Goal: Task Accomplishment & Management: Manage account settings

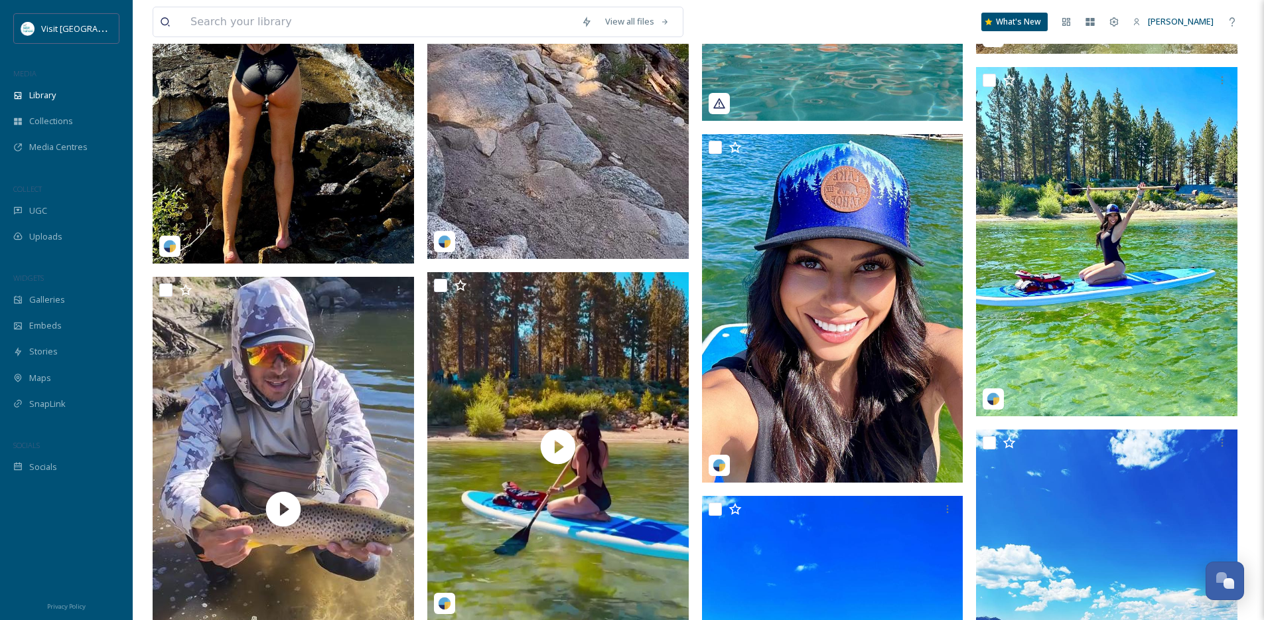
scroll to position [1743, 0]
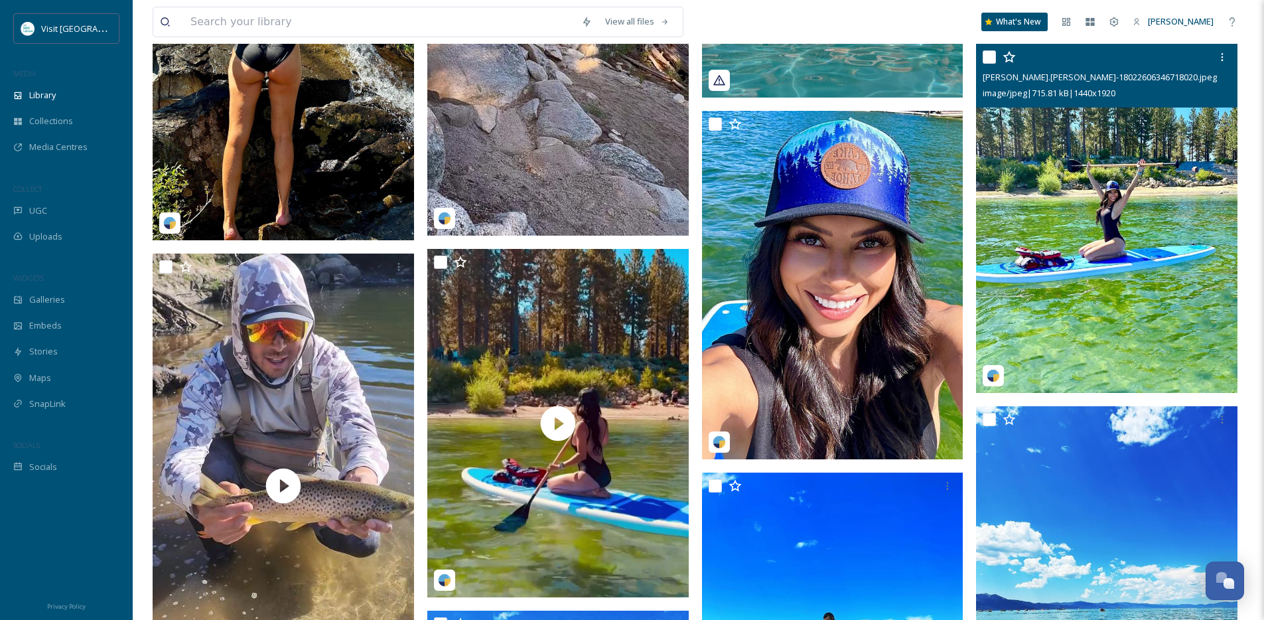
click at [1124, 247] on img at bounding box center [1107, 218] width 262 height 348
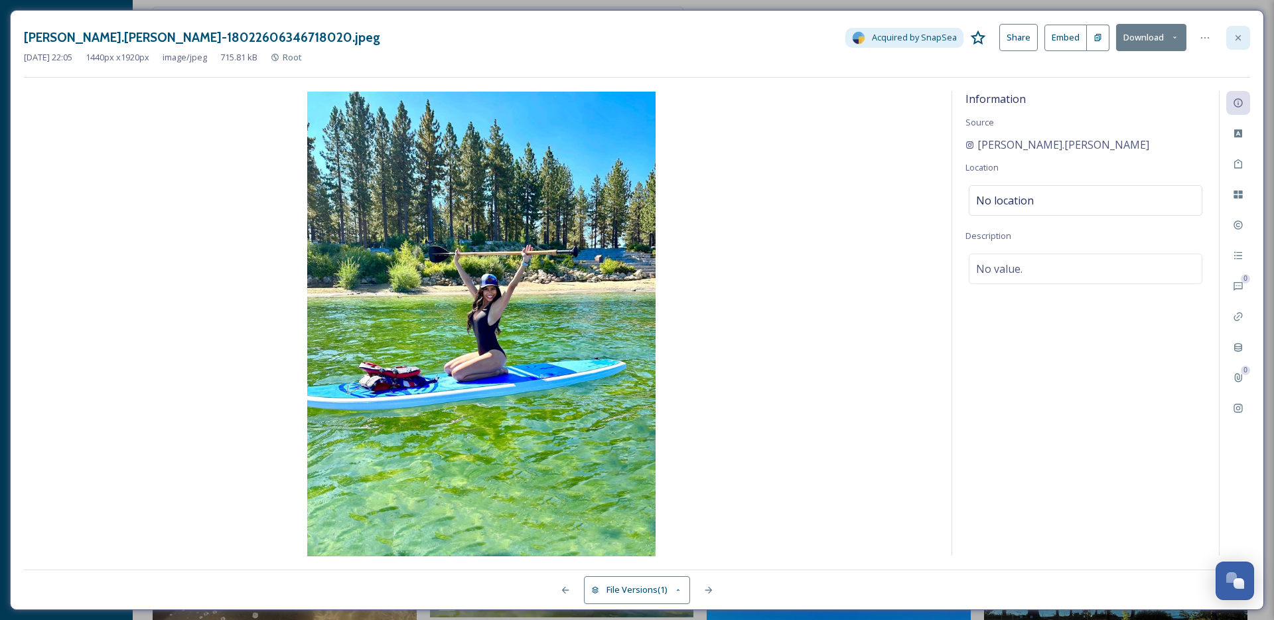
click at [1232, 37] on div at bounding box center [1239, 38] width 24 height 24
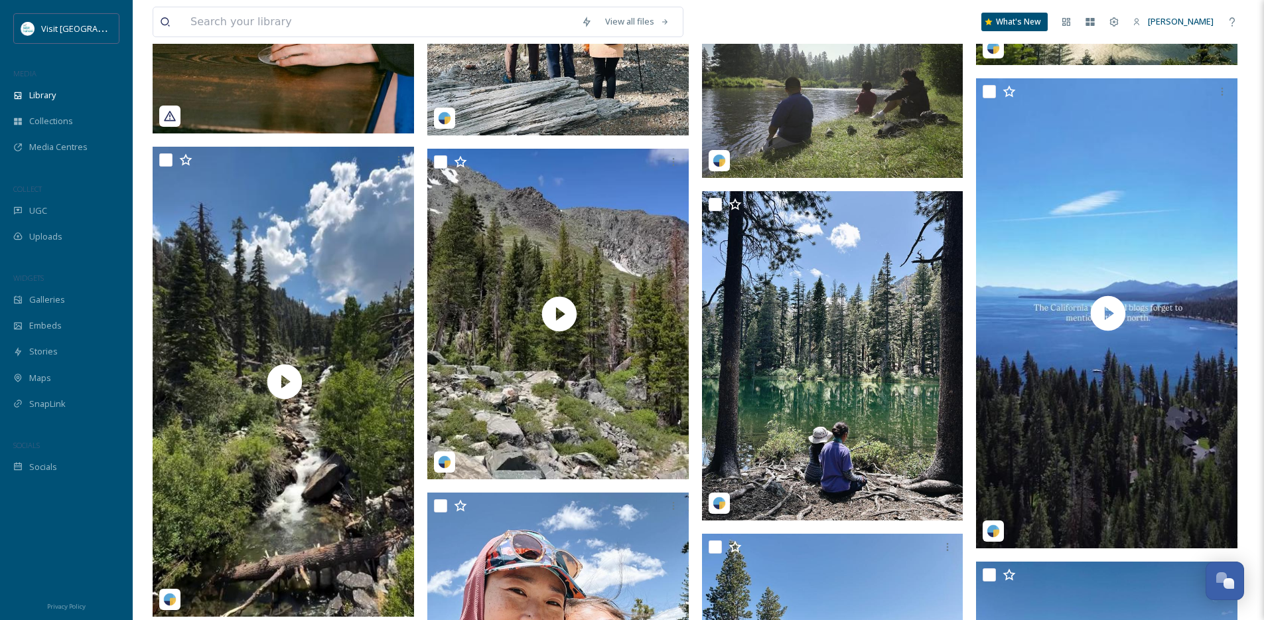
scroll to position [6684, 0]
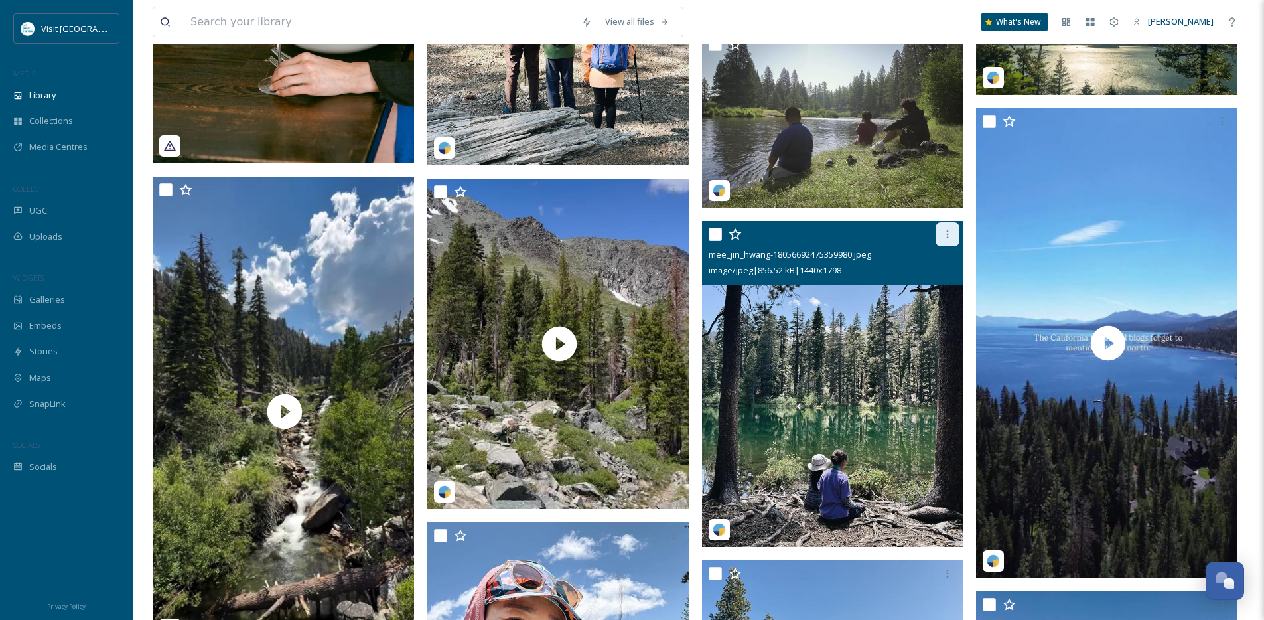
click at [948, 246] on div at bounding box center [948, 234] width 24 height 24
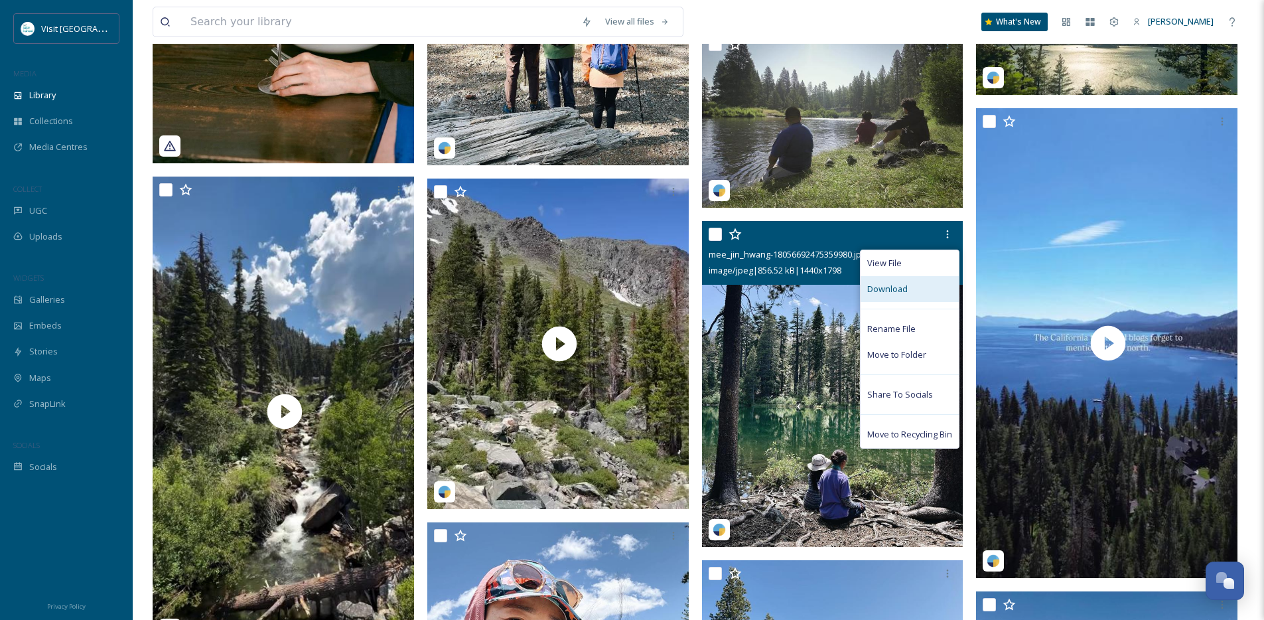
click at [910, 299] on div "Download" at bounding box center [910, 289] width 98 height 26
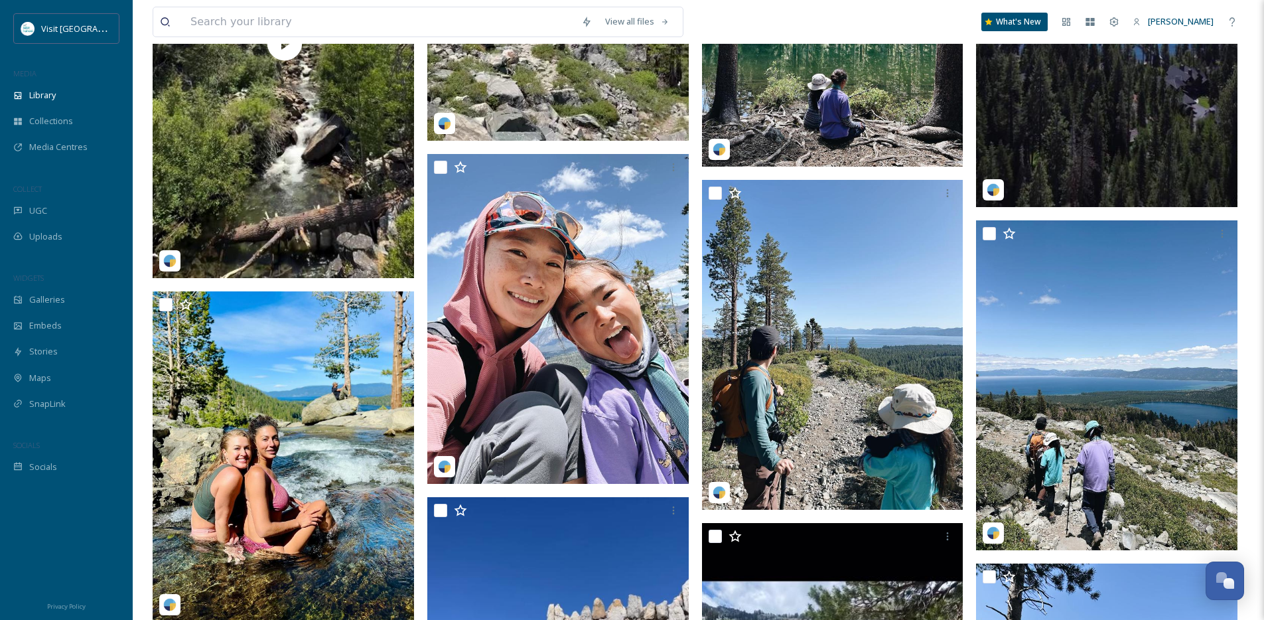
scroll to position [7050, 0]
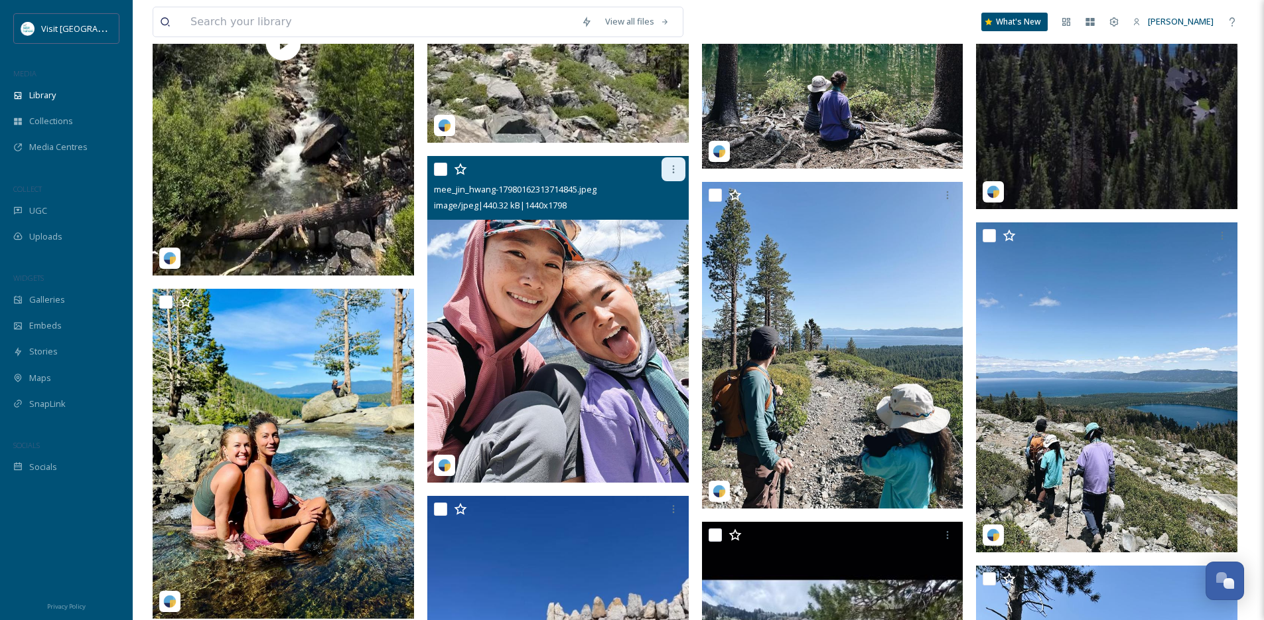
click at [668, 175] on icon at bounding box center [673, 169] width 11 height 11
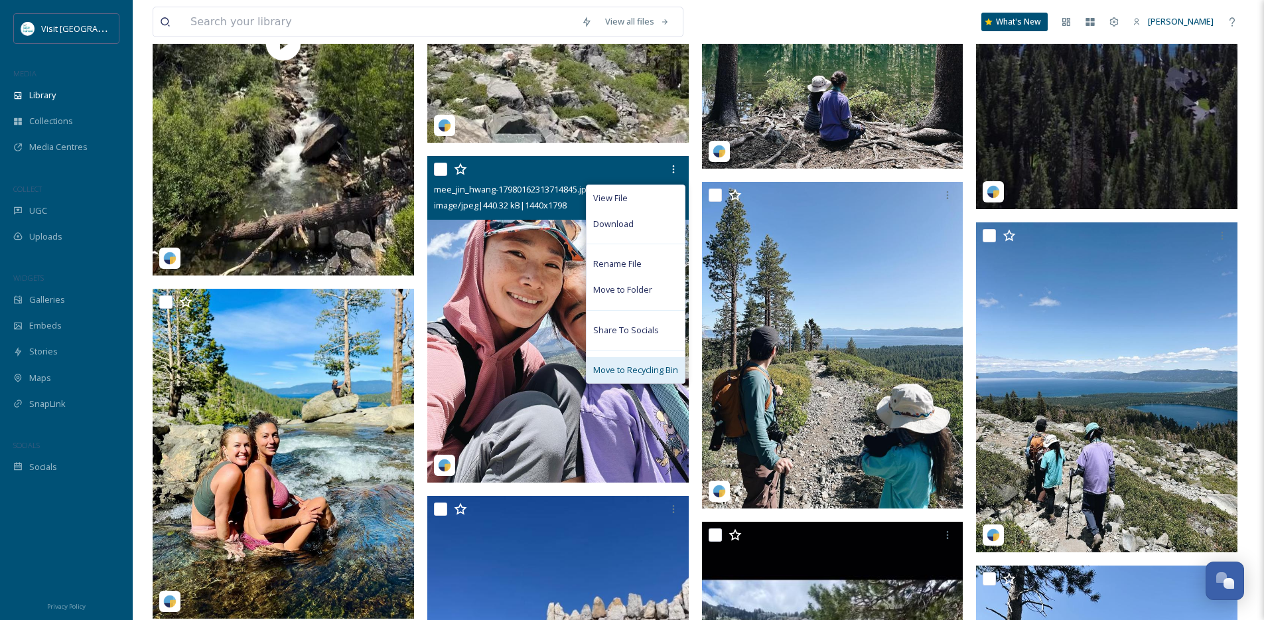
click at [623, 376] on span "Move to Recycling Bin" at bounding box center [635, 370] width 85 height 13
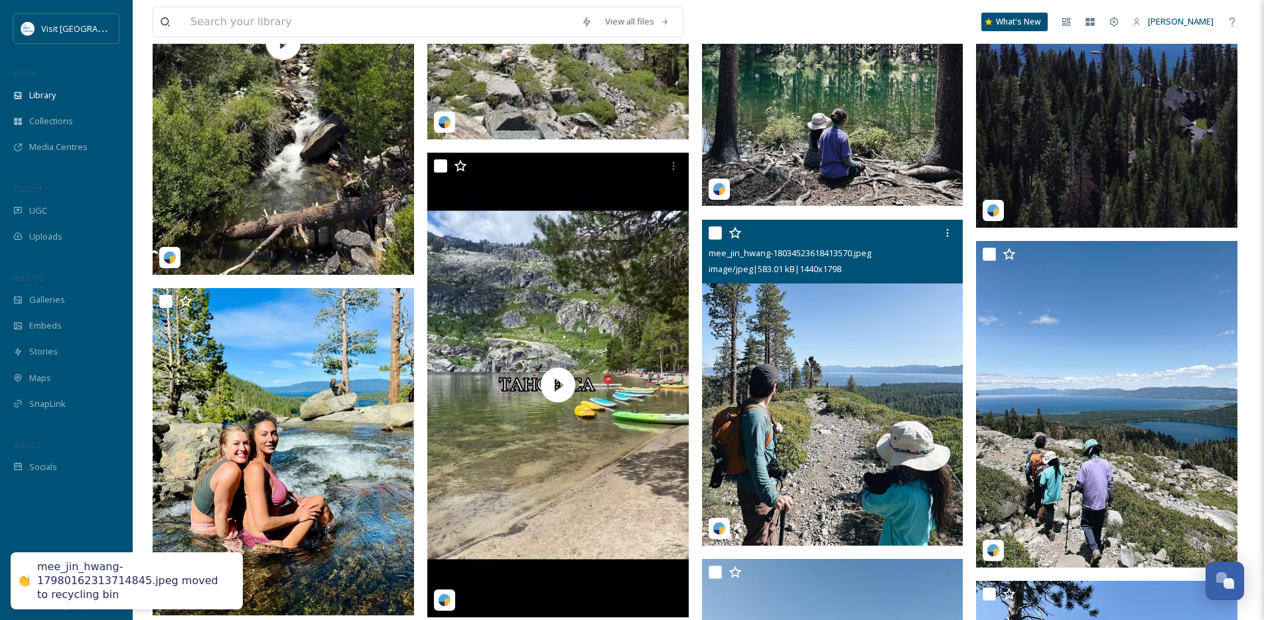
scroll to position [7371, 0]
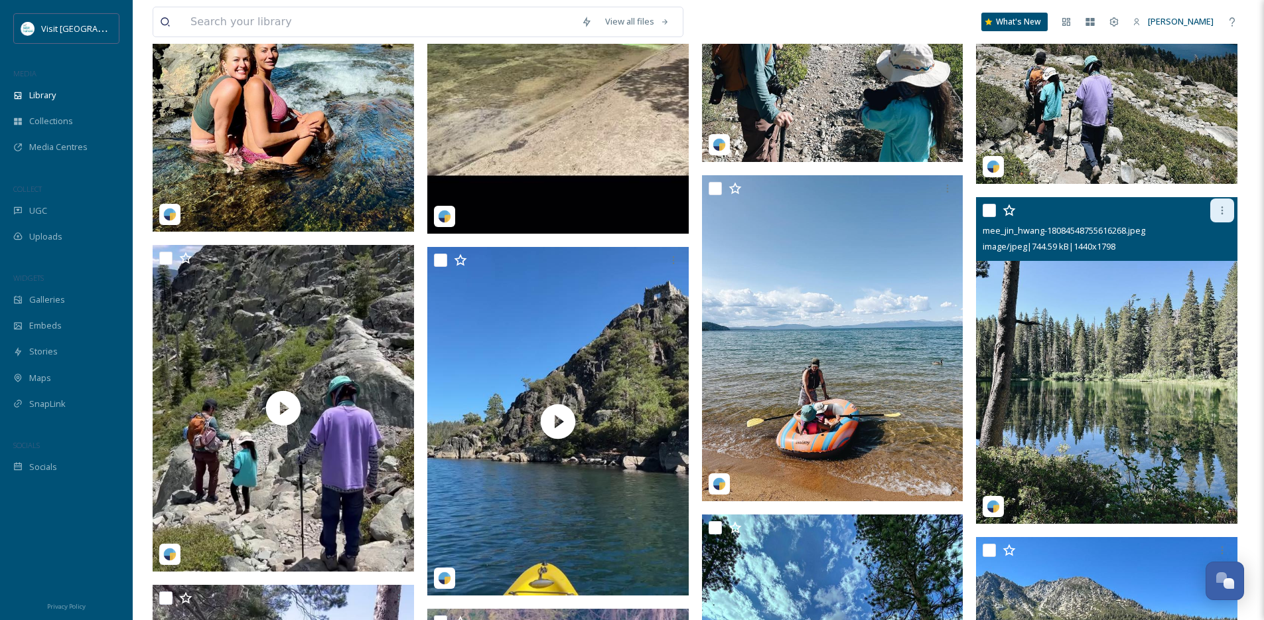
click at [1224, 216] on icon at bounding box center [1222, 210] width 11 height 11
click at [1006, 362] on img at bounding box center [1107, 360] width 262 height 327
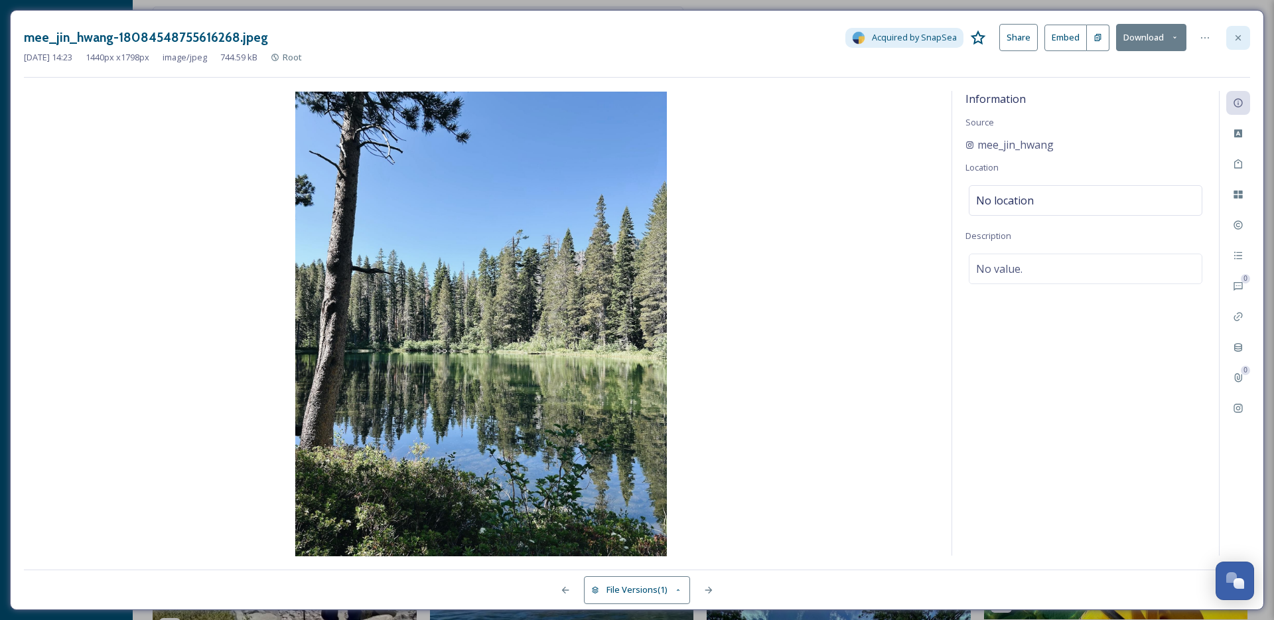
click at [1237, 33] on icon at bounding box center [1238, 38] width 11 height 11
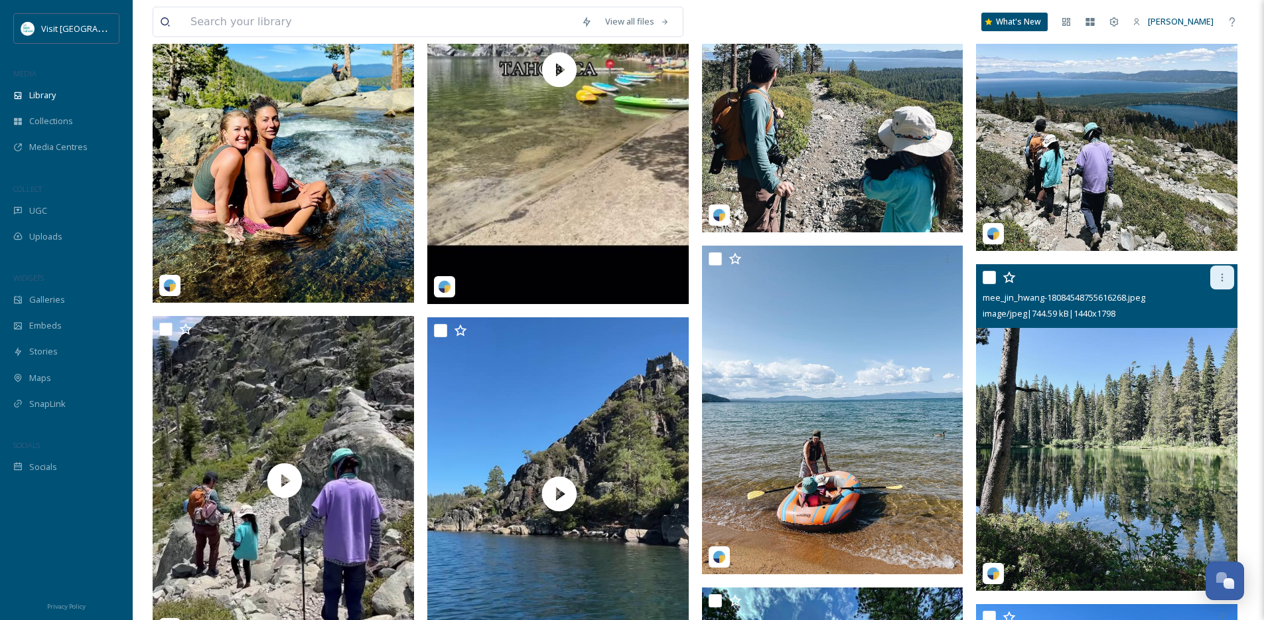
click at [1219, 283] on icon at bounding box center [1222, 277] width 11 height 11
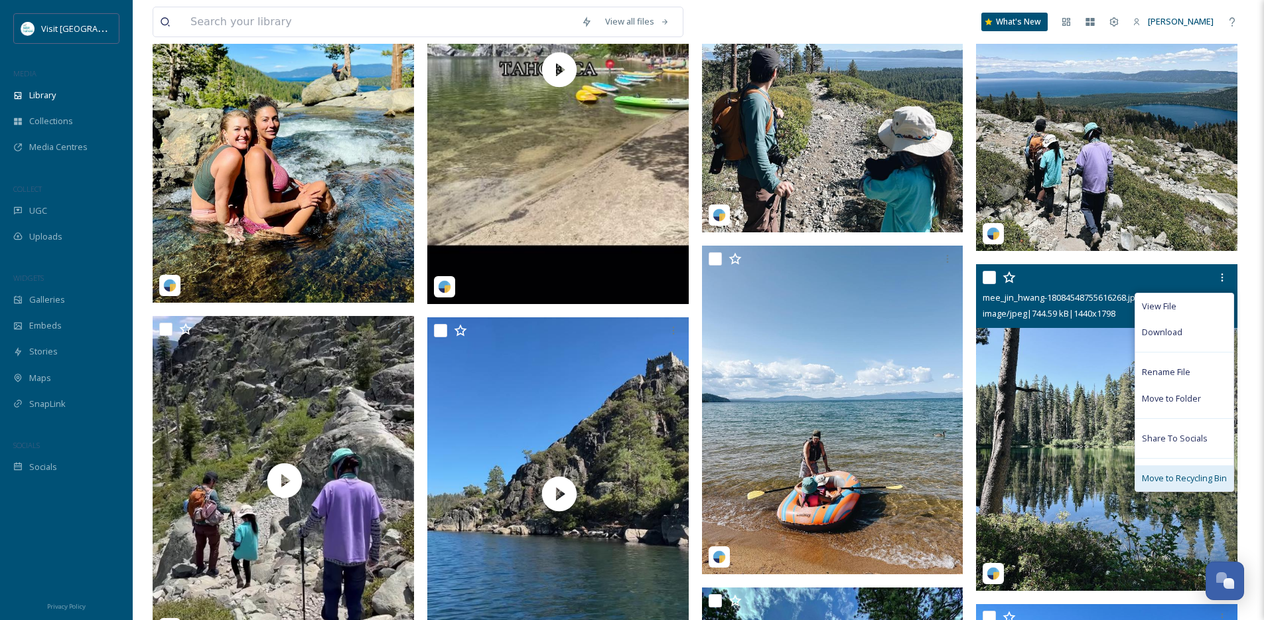
click at [1155, 485] on span "Move to Recycling Bin" at bounding box center [1184, 478] width 85 height 13
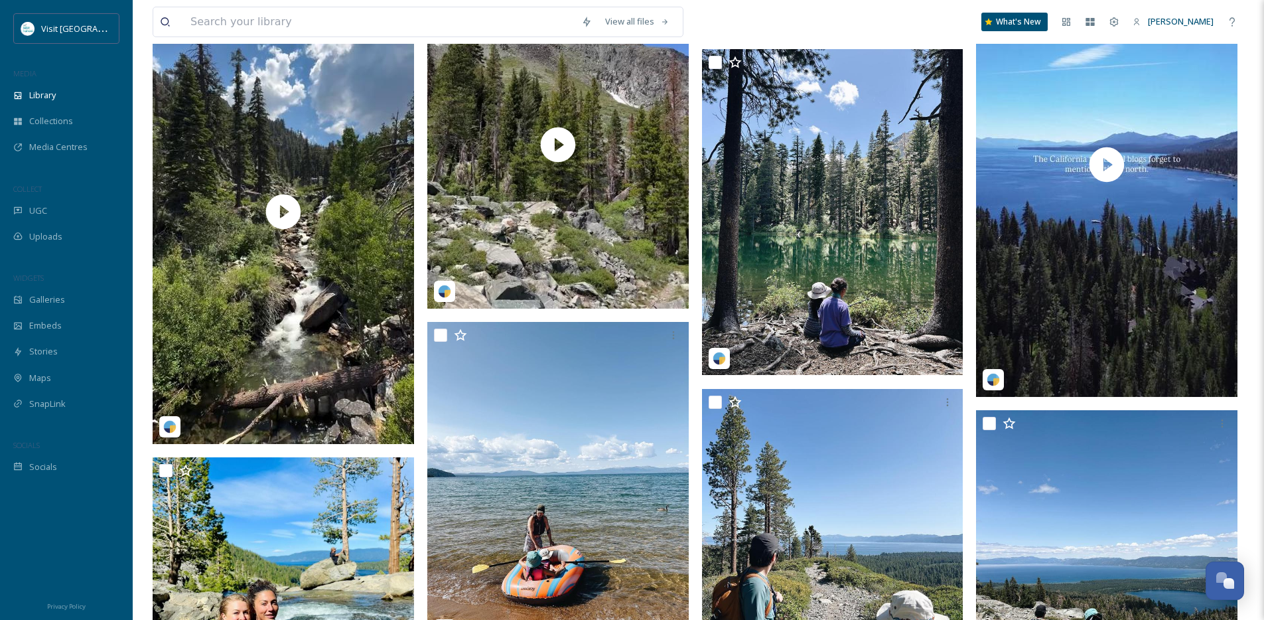
scroll to position [6723, 0]
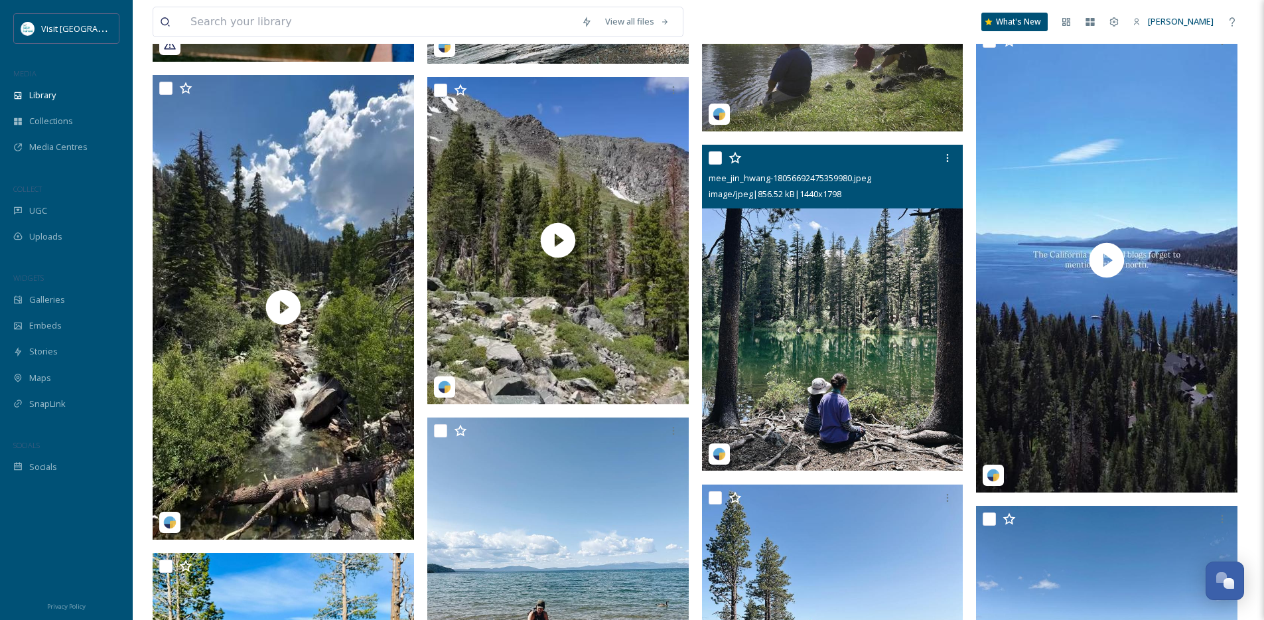
click at [719, 165] on input "checkbox" at bounding box center [715, 157] width 13 height 13
checkbox input "true"
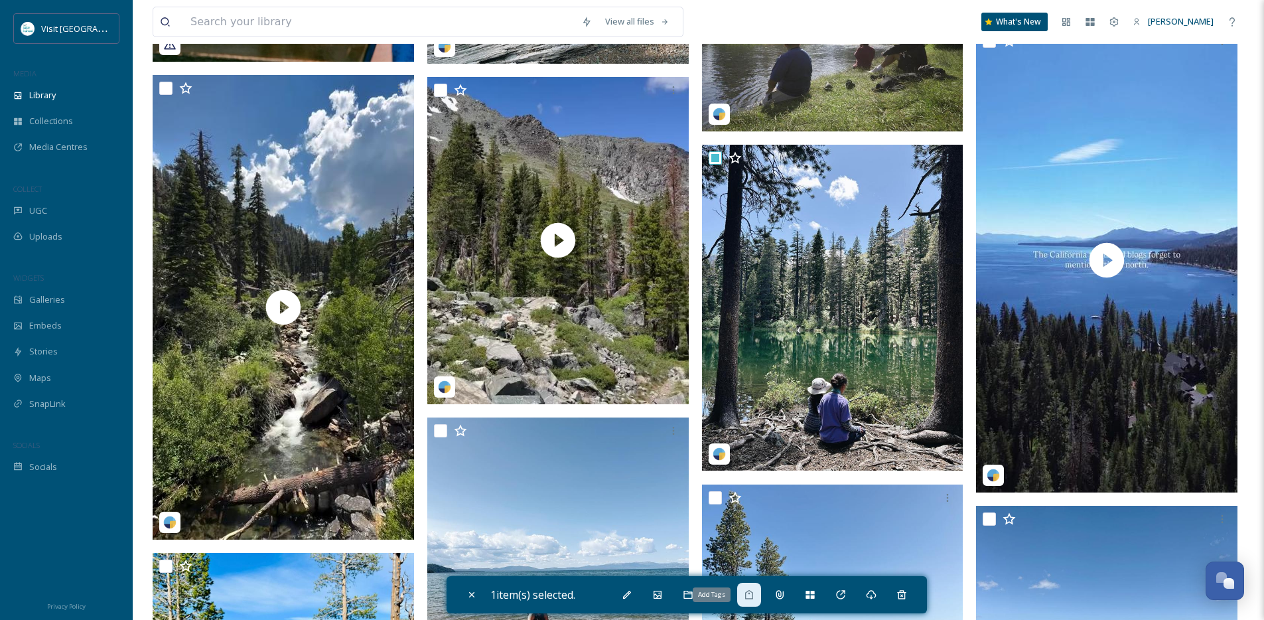
click at [754, 595] on icon at bounding box center [749, 594] width 11 height 11
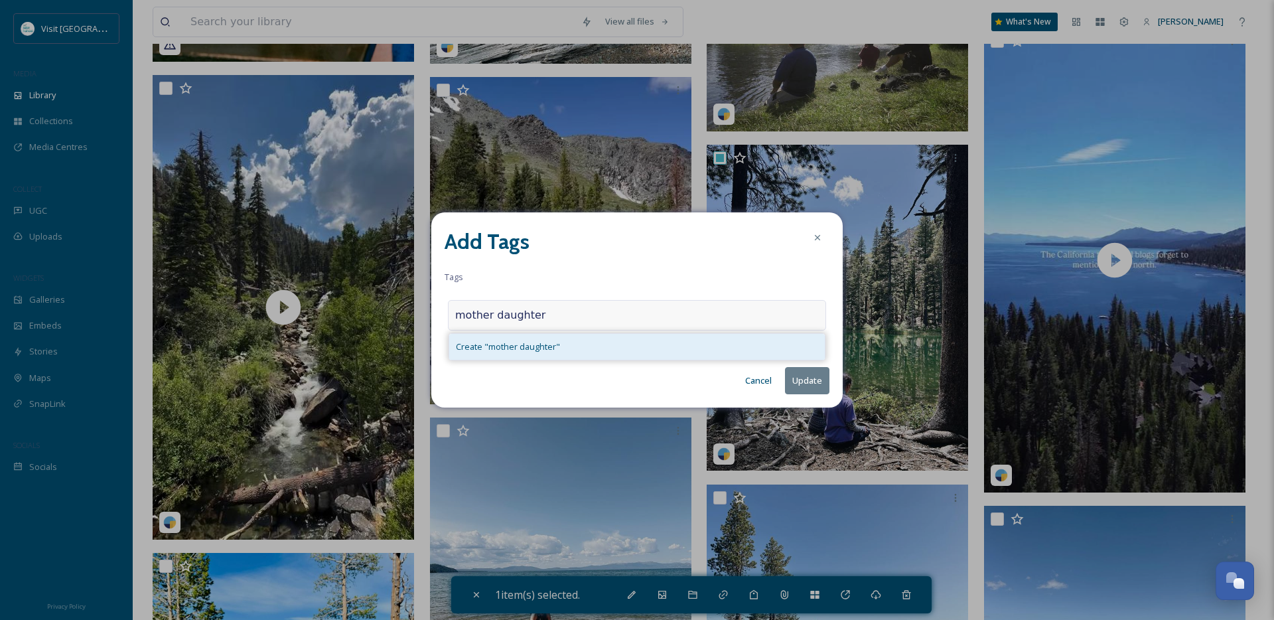
type input "mother daughter"
click at [765, 348] on div "Create " mother daughter "" at bounding box center [637, 347] width 376 height 26
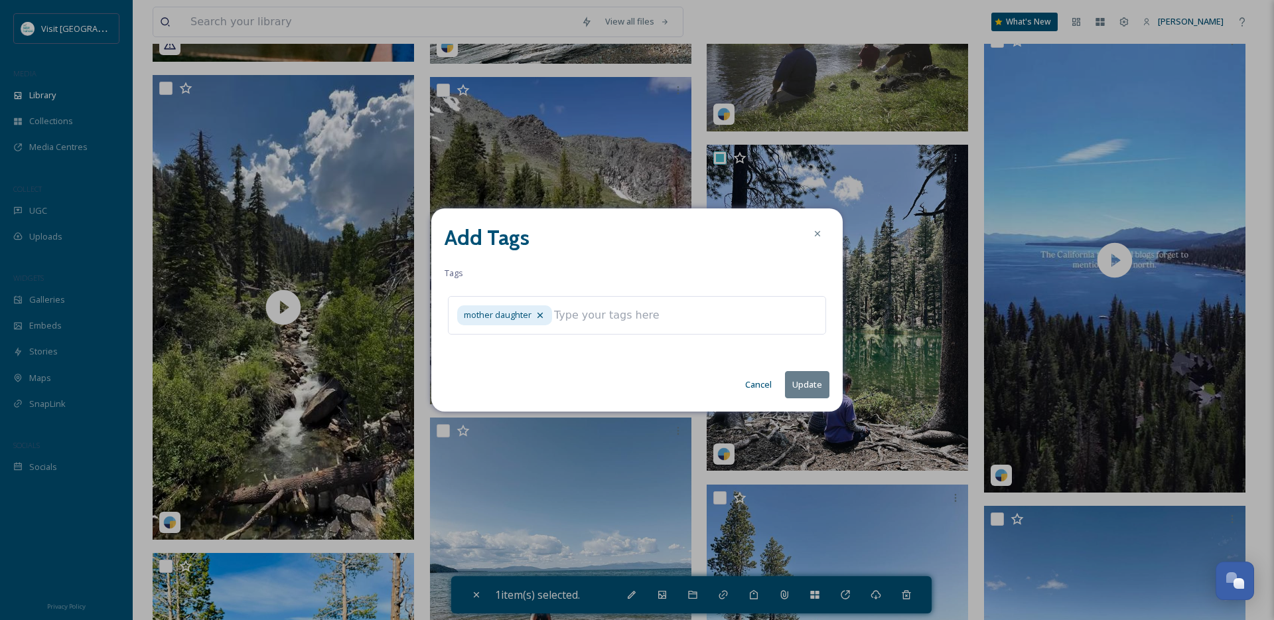
click at [805, 385] on button "Update" at bounding box center [807, 384] width 44 height 27
checkbox input "false"
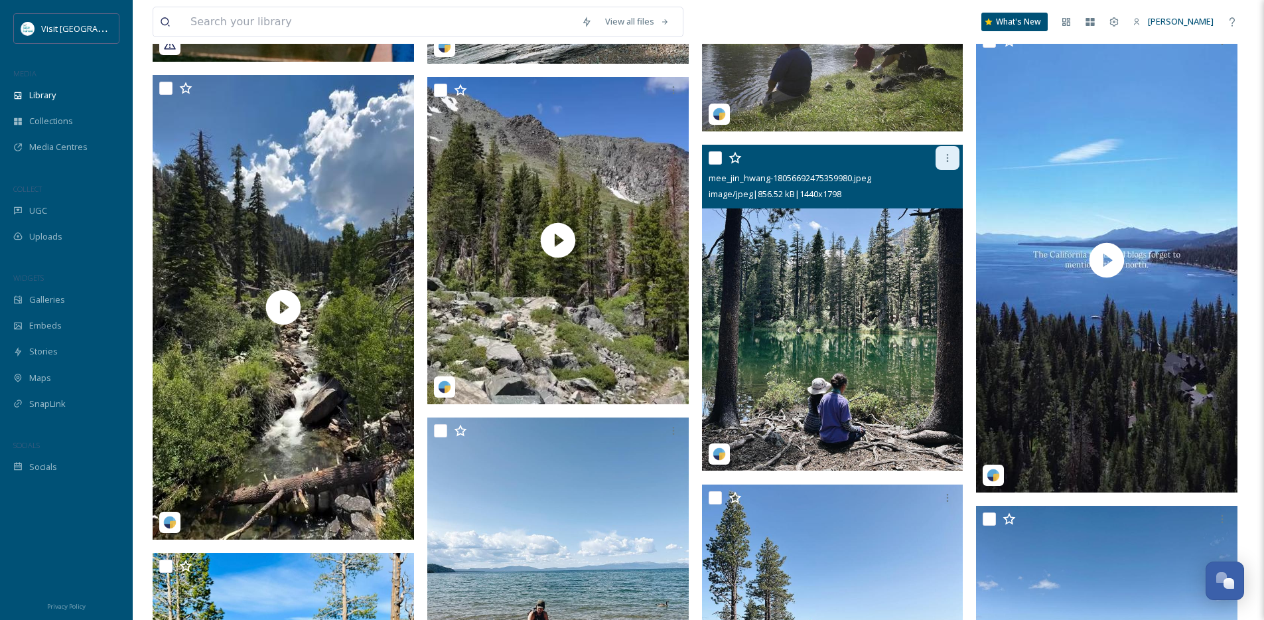
click at [941, 167] on div at bounding box center [948, 158] width 24 height 24
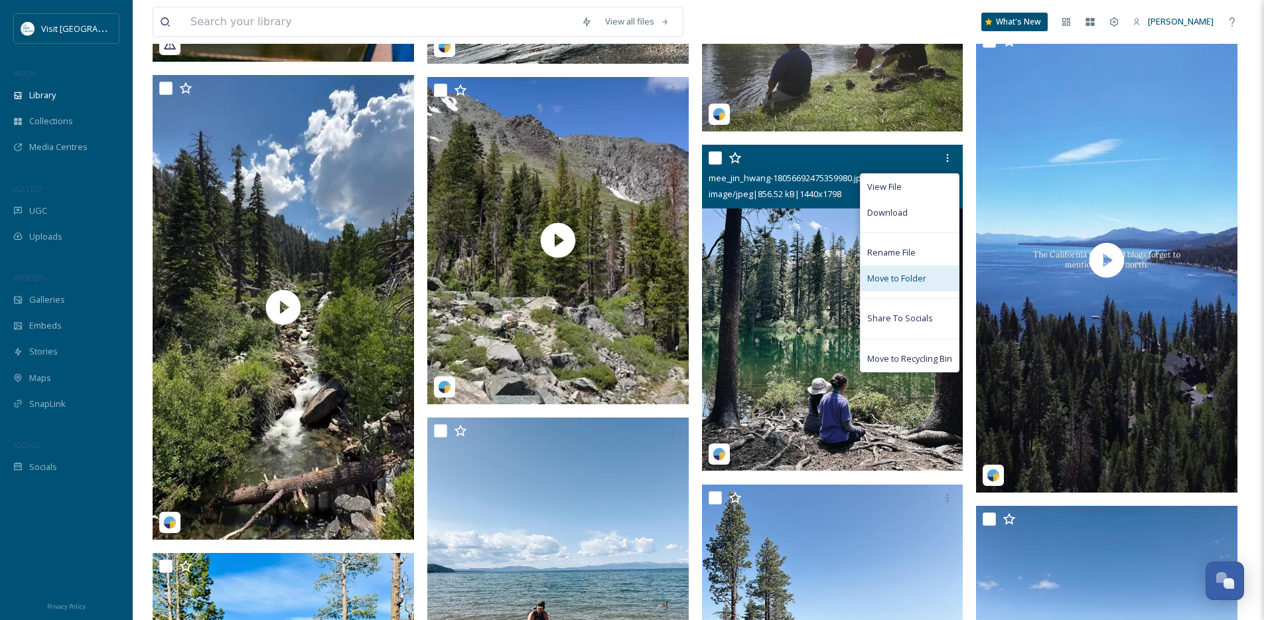
click at [907, 291] on div "Move to Folder" at bounding box center [910, 278] width 98 height 26
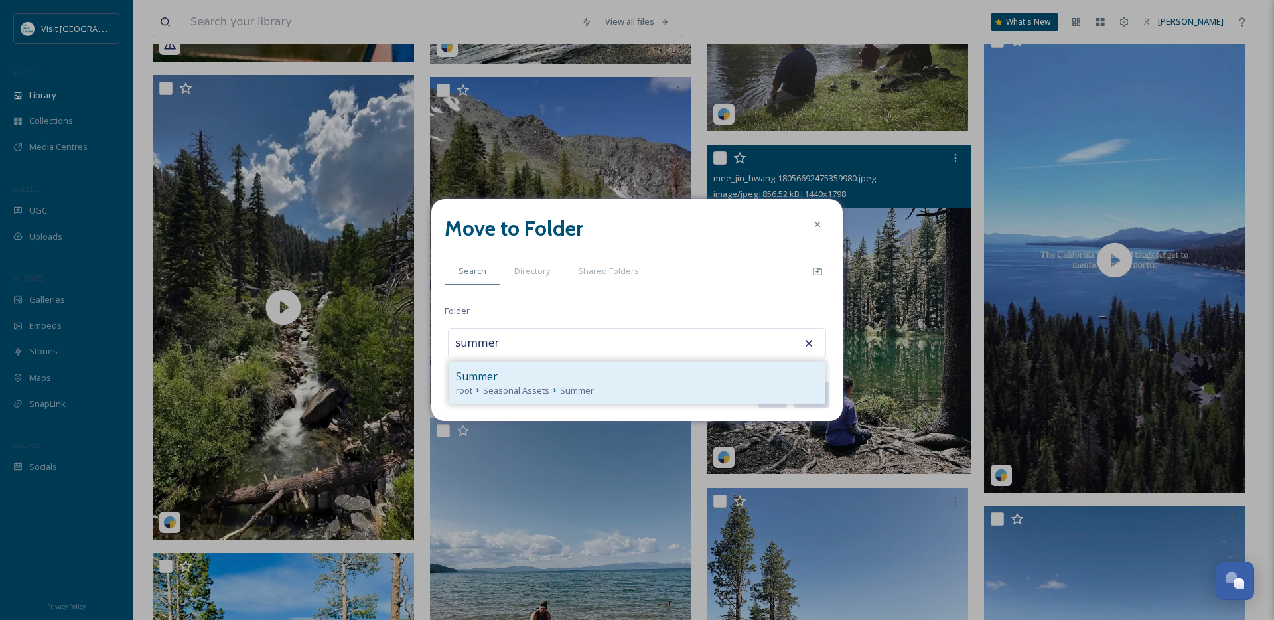
type input "Summer"
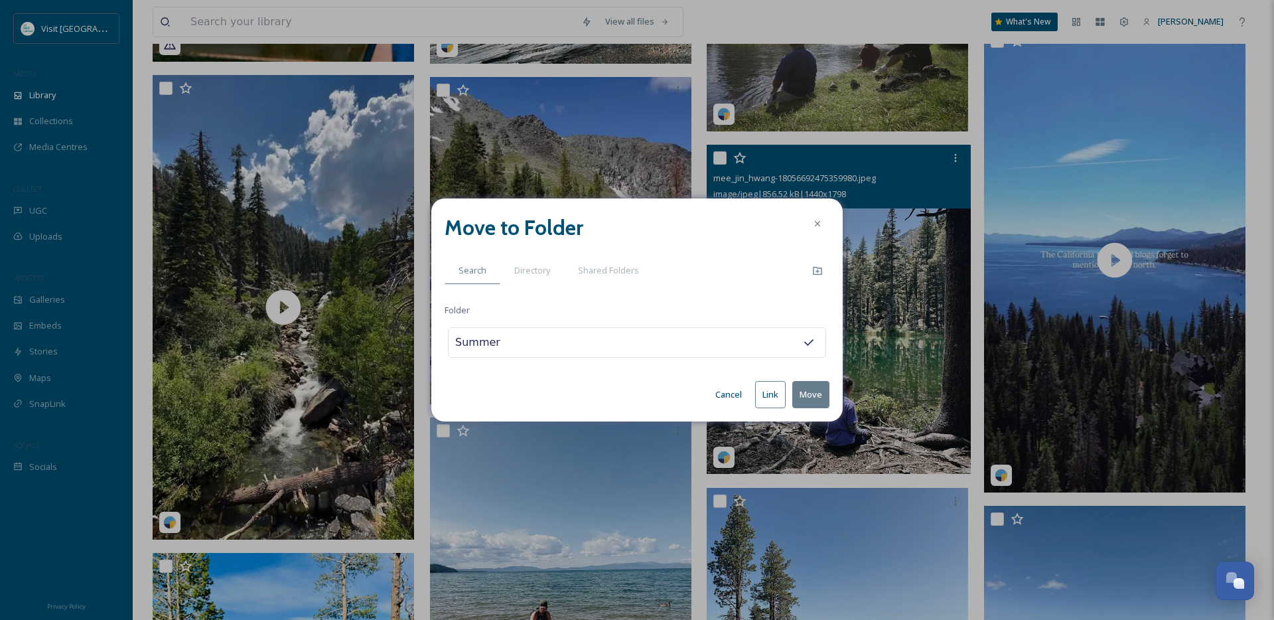
click at [792, 381] on button "Move" at bounding box center [810, 394] width 37 height 27
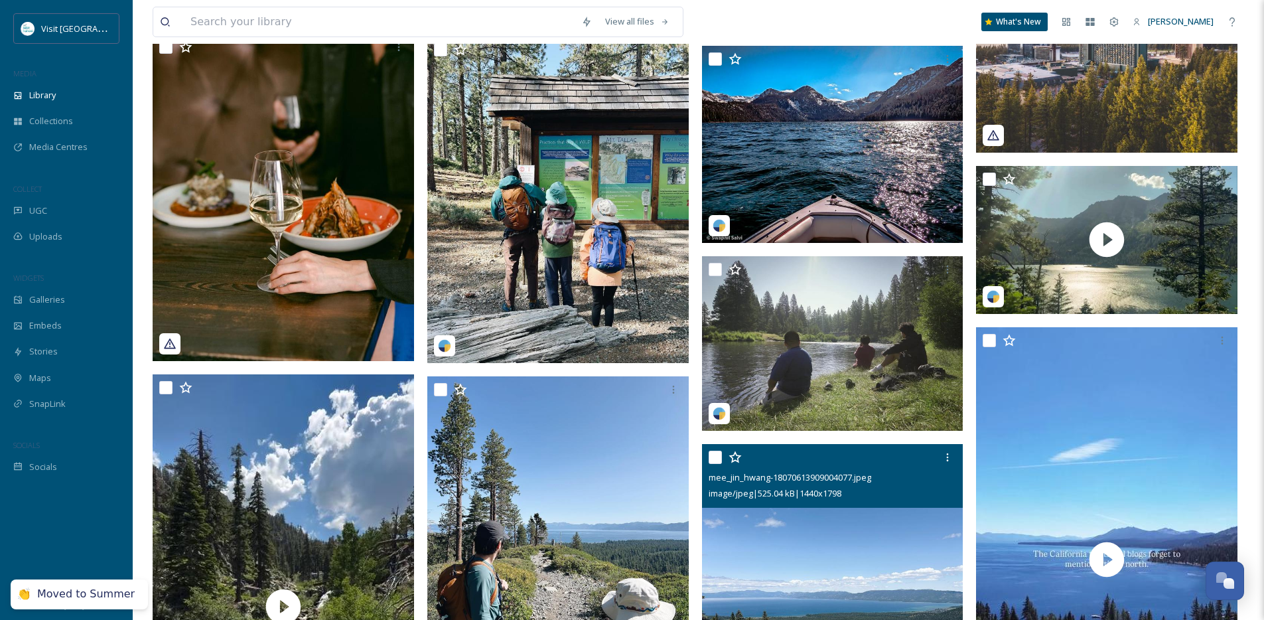
scroll to position [6401, 0]
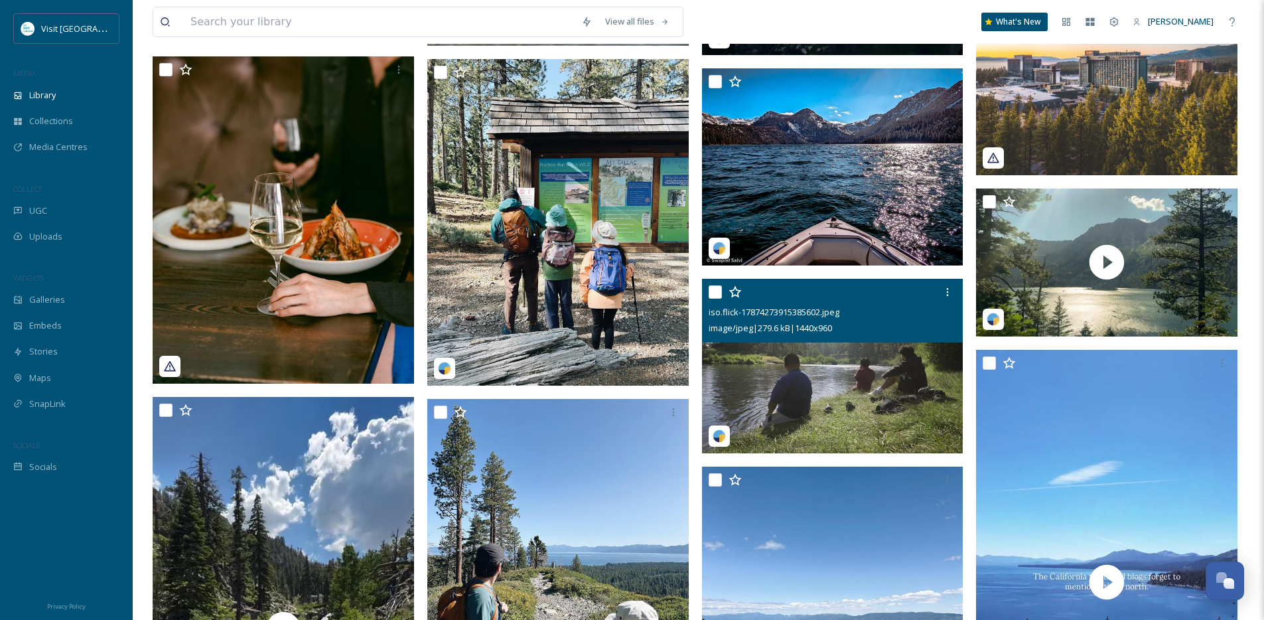
click at [716, 299] on input "checkbox" at bounding box center [715, 291] width 13 height 13
checkbox input "true"
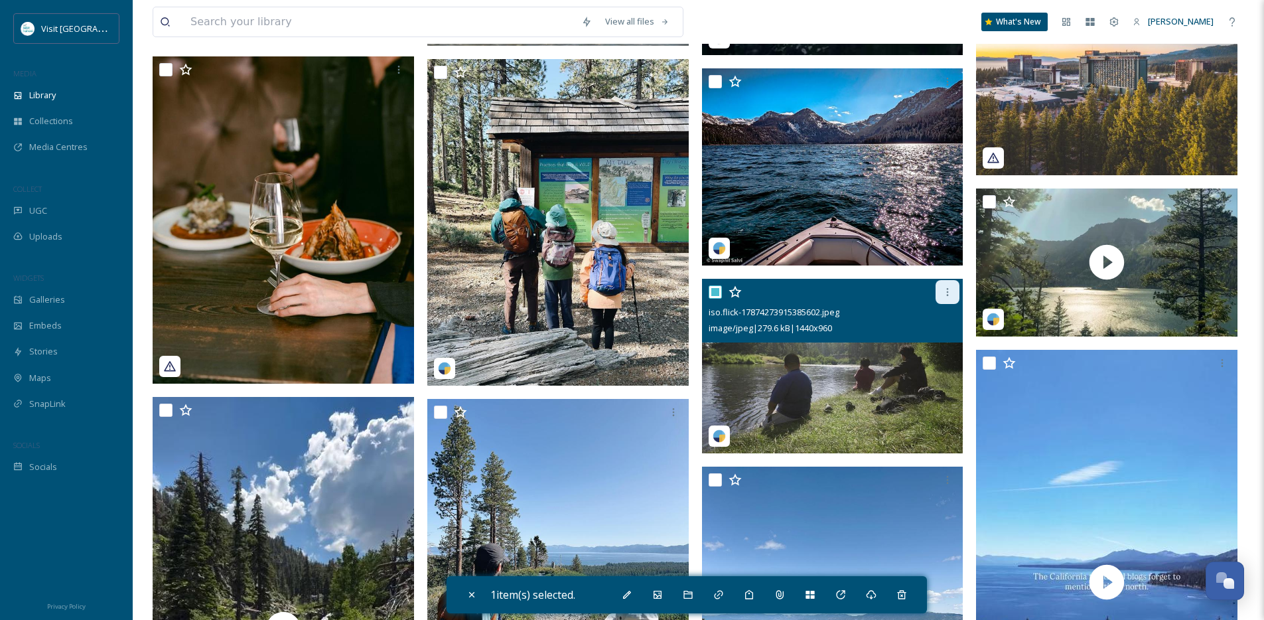
click at [948, 297] on icon at bounding box center [947, 292] width 11 height 11
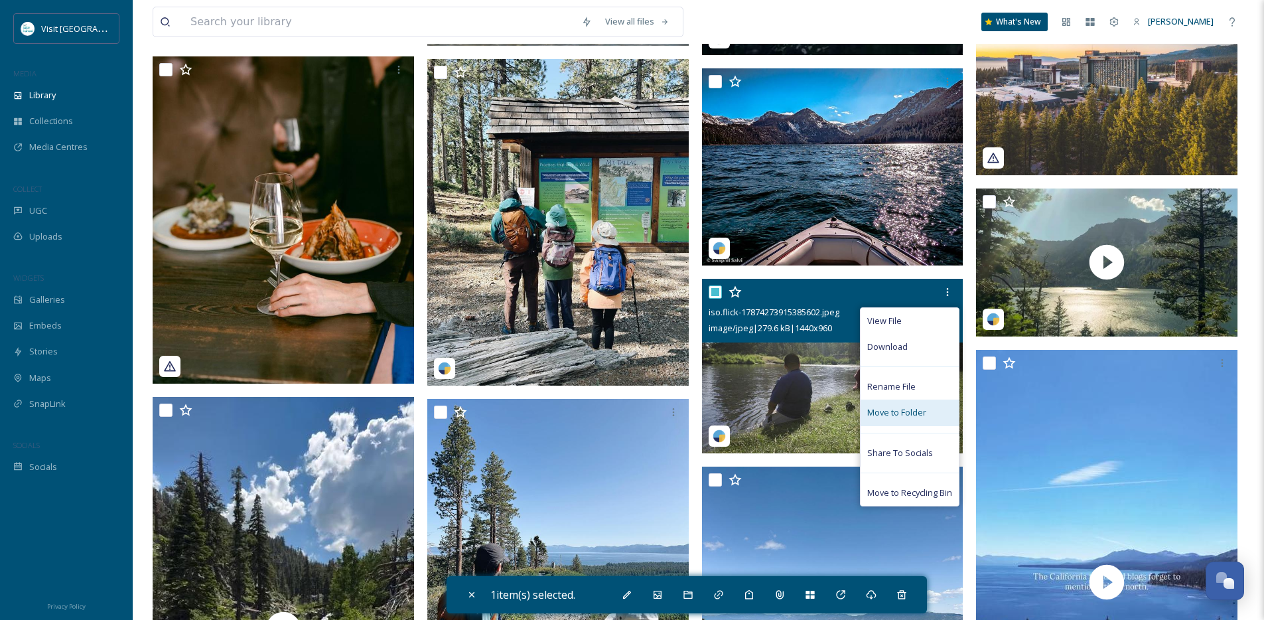
click at [905, 419] on span "Move to Folder" at bounding box center [896, 412] width 59 height 13
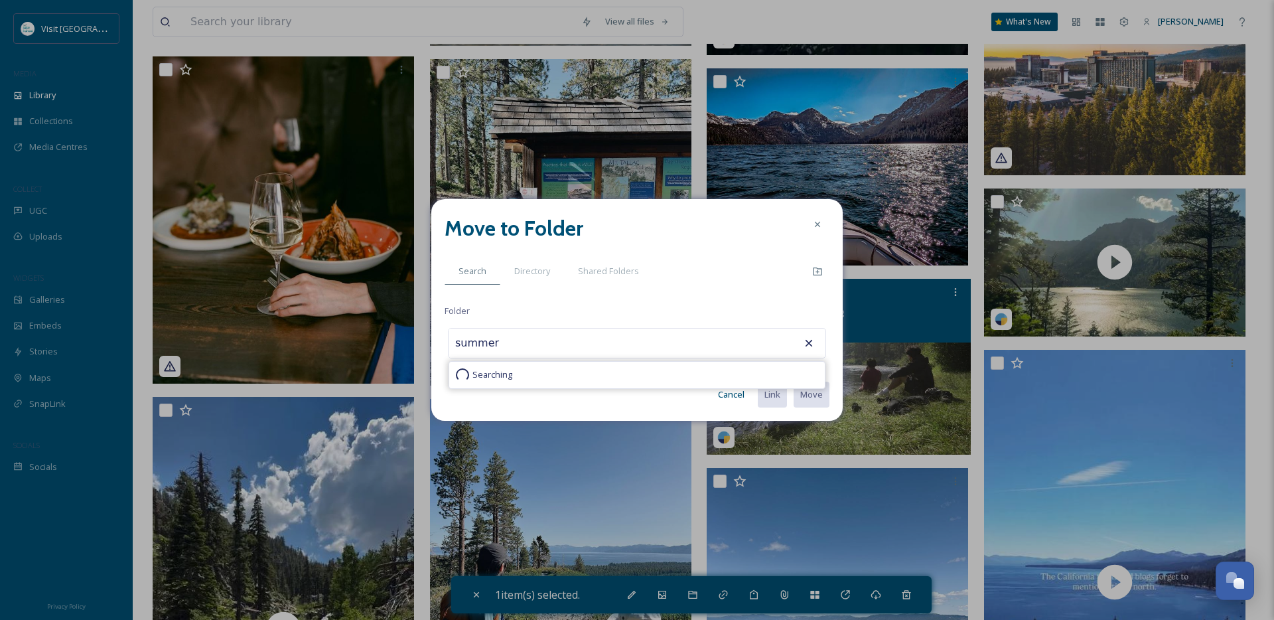
type input "Summer"
click at [792, 381] on button "Move" at bounding box center [810, 394] width 37 height 27
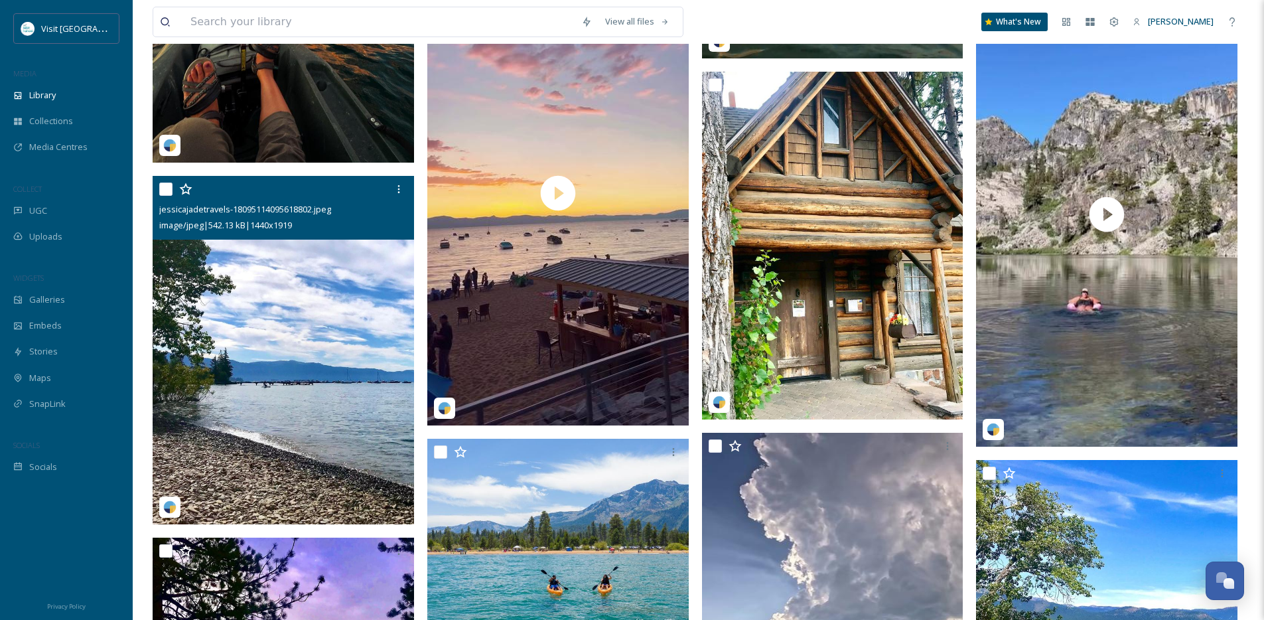
scroll to position [5551, 0]
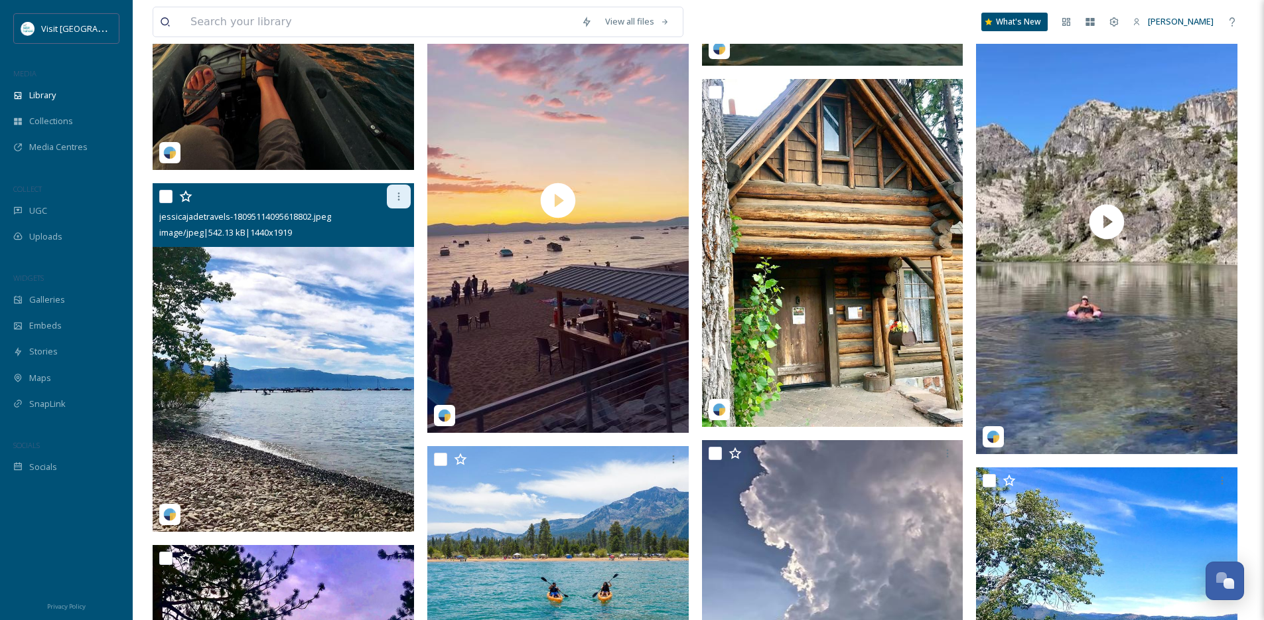
click at [402, 202] on icon at bounding box center [399, 196] width 11 height 11
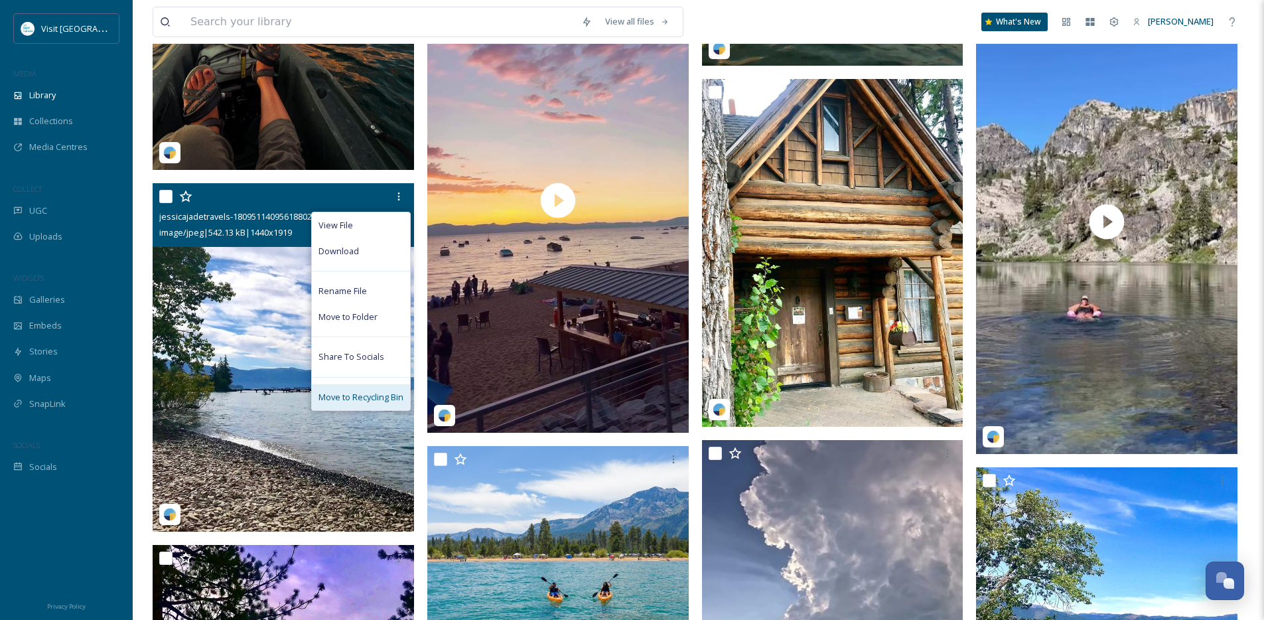
click at [382, 402] on span "Move to Recycling Bin" at bounding box center [361, 397] width 85 height 13
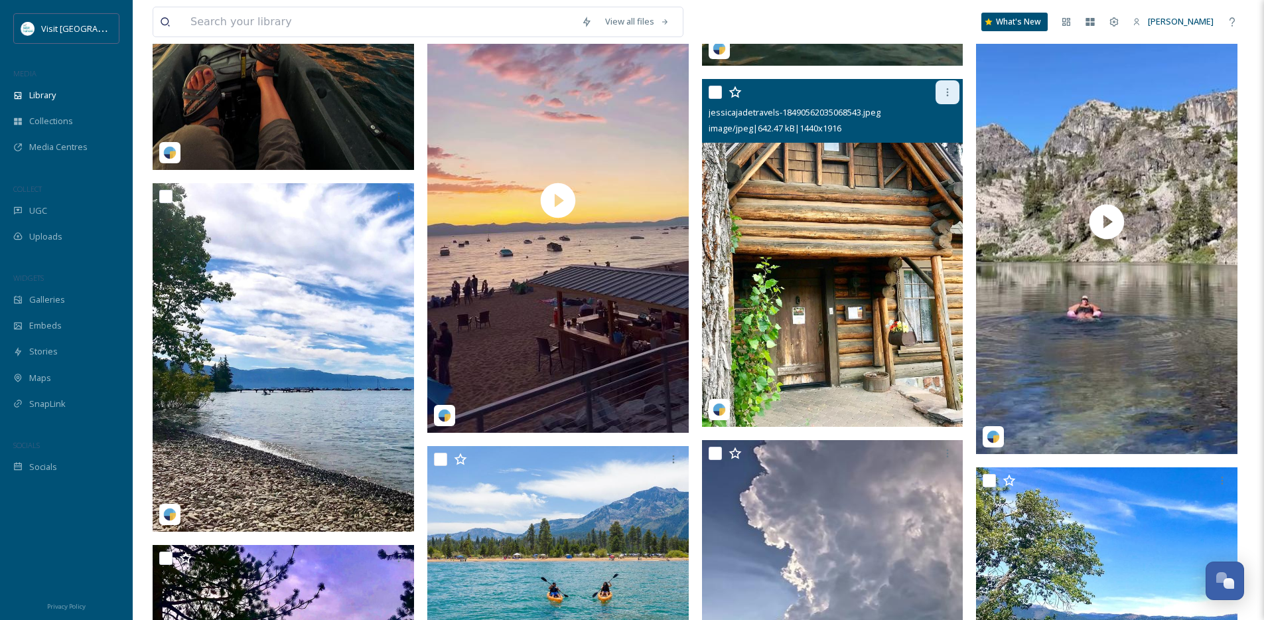
click at [947, 98] on icon at bounding box center [947, 92] width 11 height 11
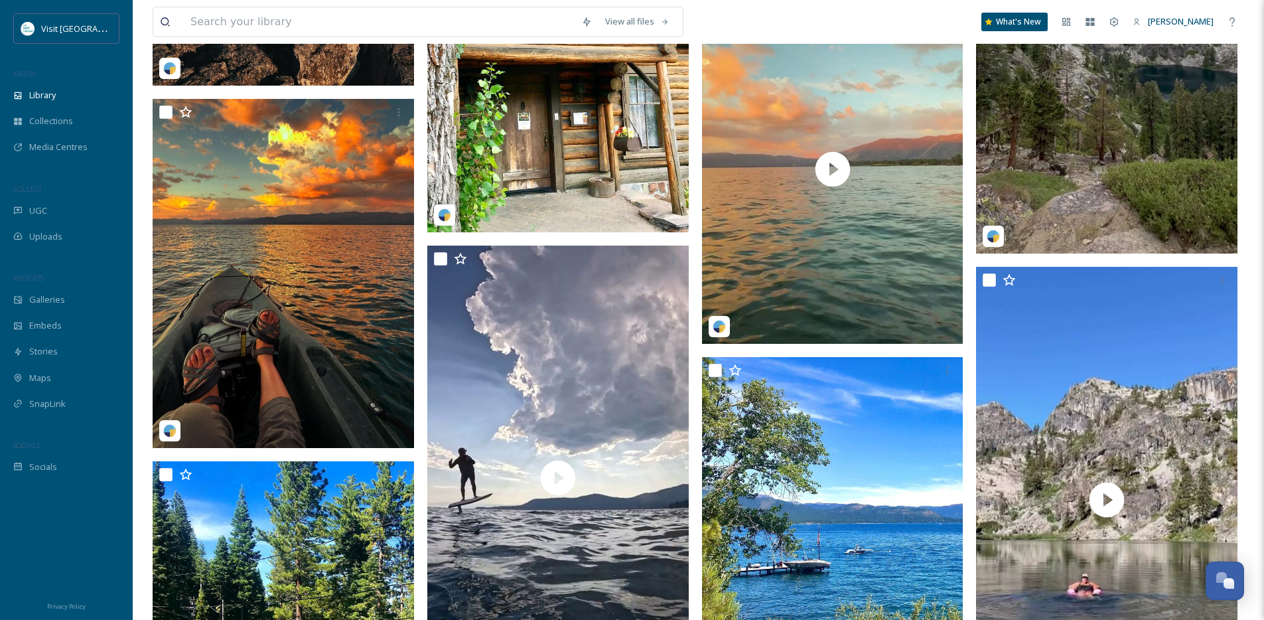
scroll to position [4909, 0]
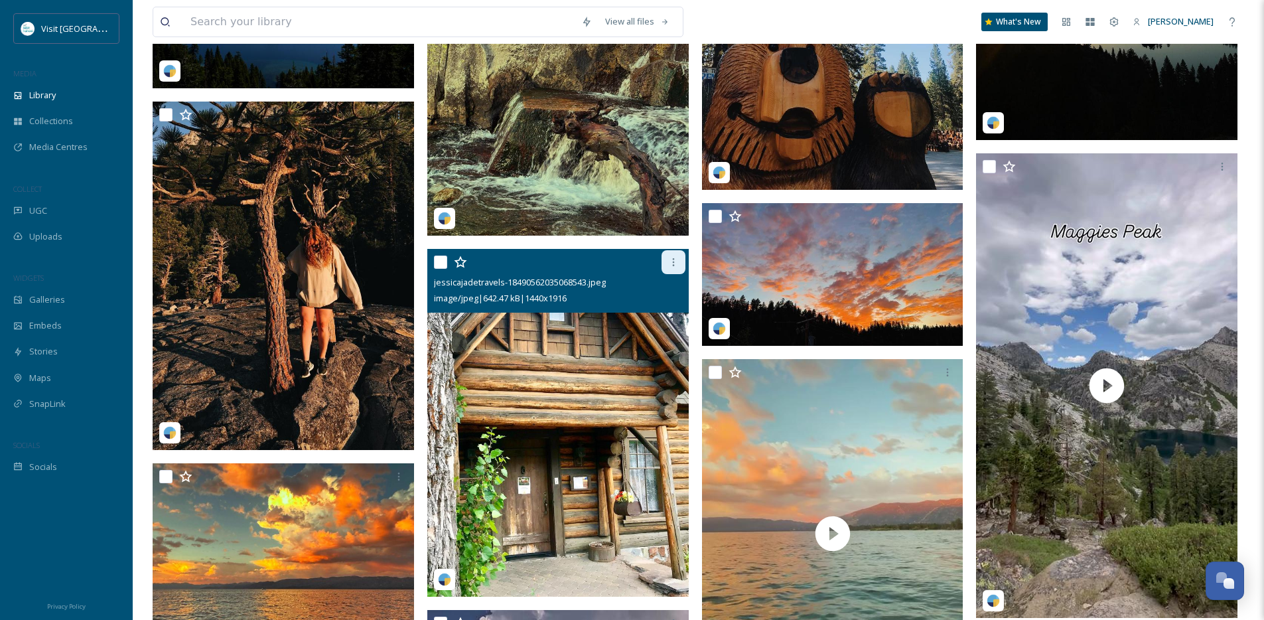
click at [676, 267] on icon at bounding box center [673, 262] width 11 height 11
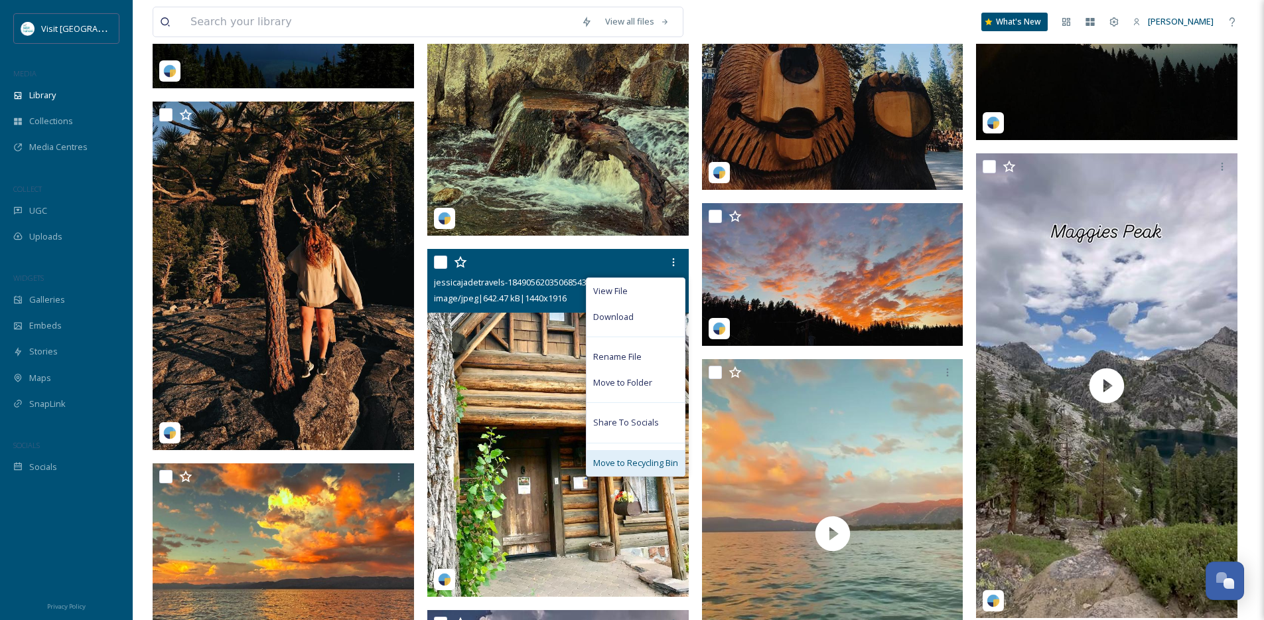
click at [656, 463] on div "Move to Recycling Bin" at bounding box center [636, 463] width 98 height 26
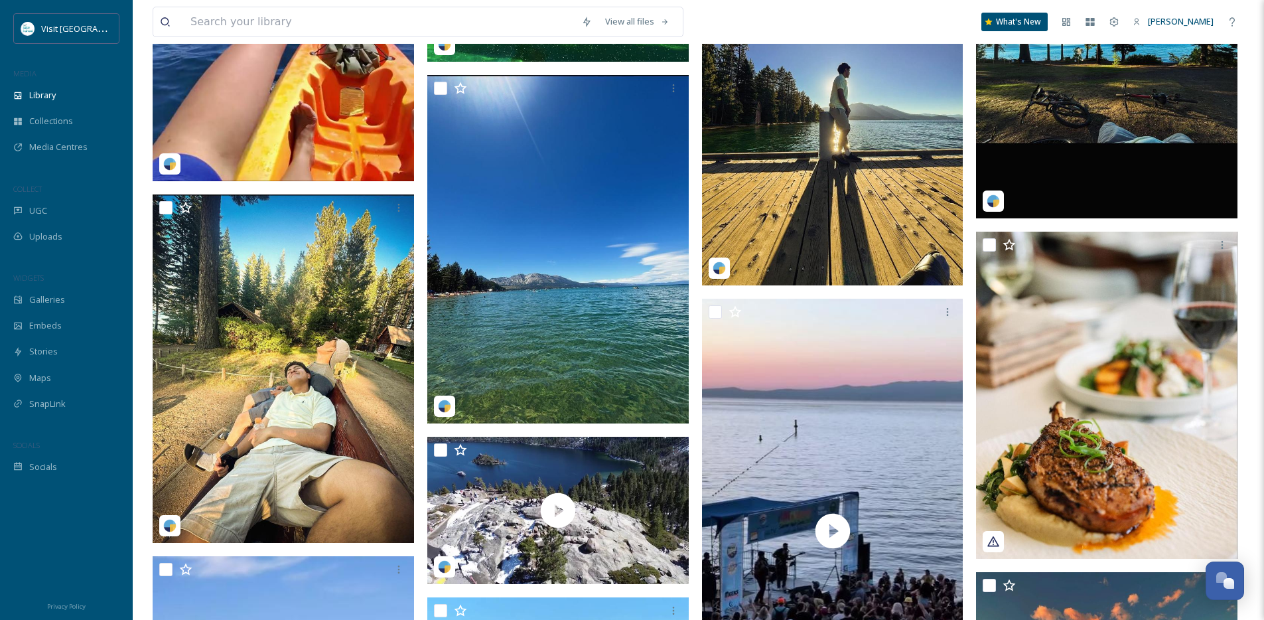
scroll to position [2577, 0]
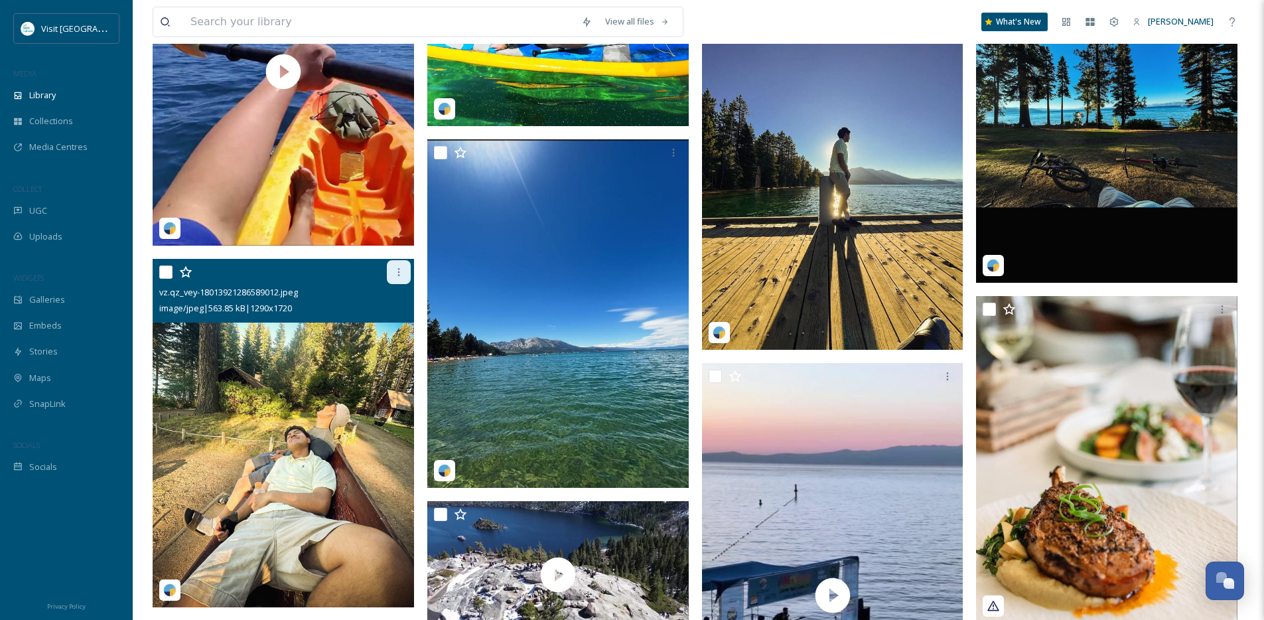
click at [400, 277] on icon at bounding box center [399, 272] width 11 height 11
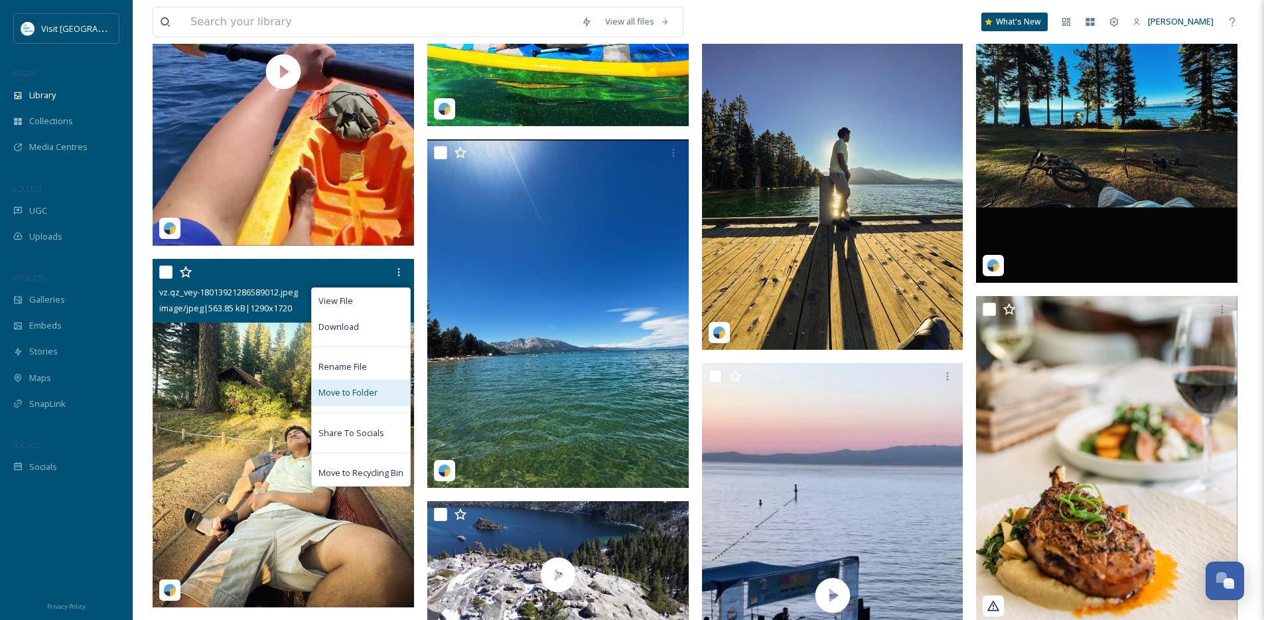
click at [351, 399] on span "Move to Folder" at bounding box center [348, 392] width 59 height 13
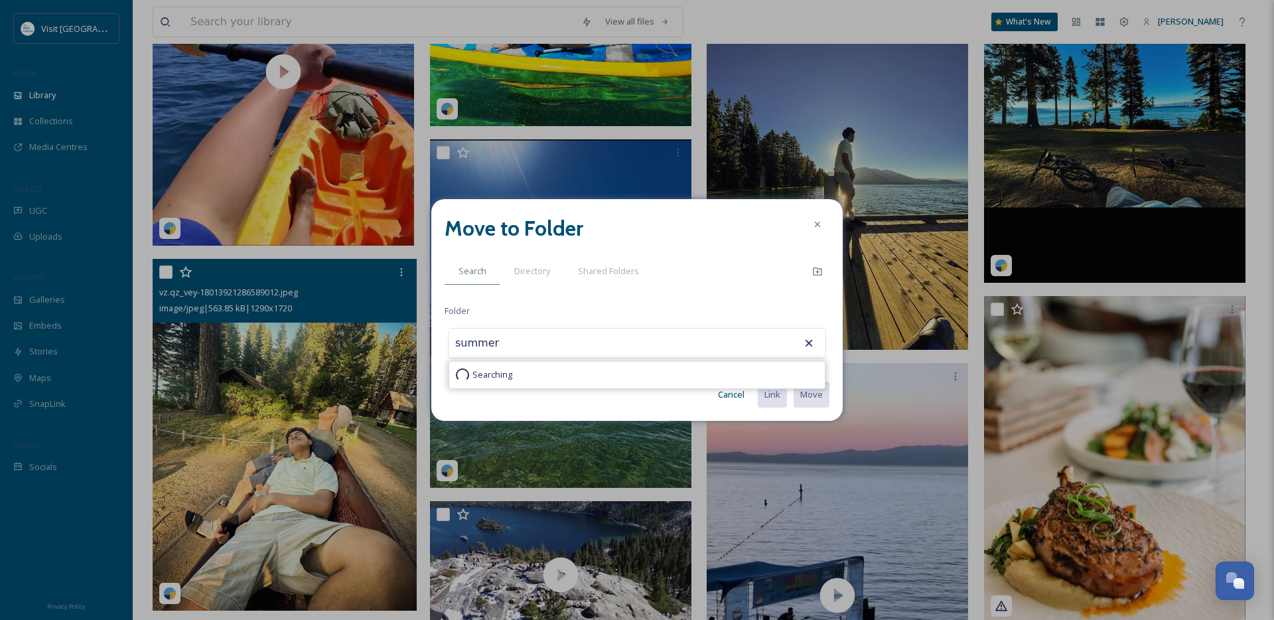
type input "Summer"
click at [792, 381] on button "Move" at bounding box center [810, 394] width 37 height 27
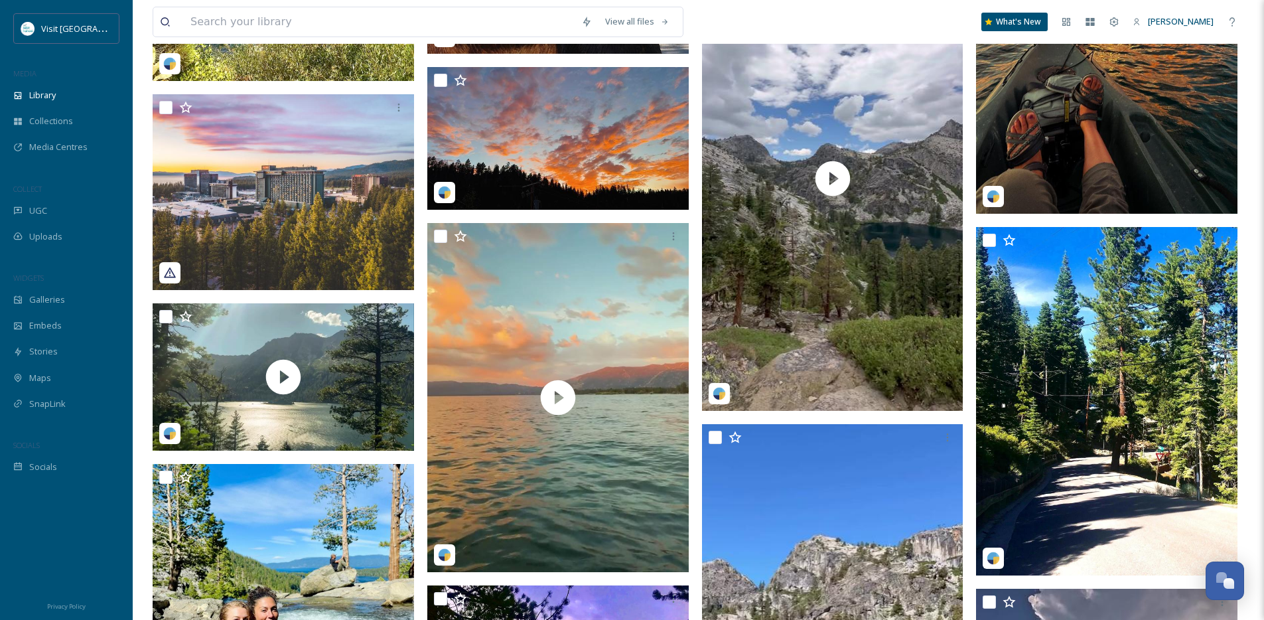
scroll to position [5171, 0]
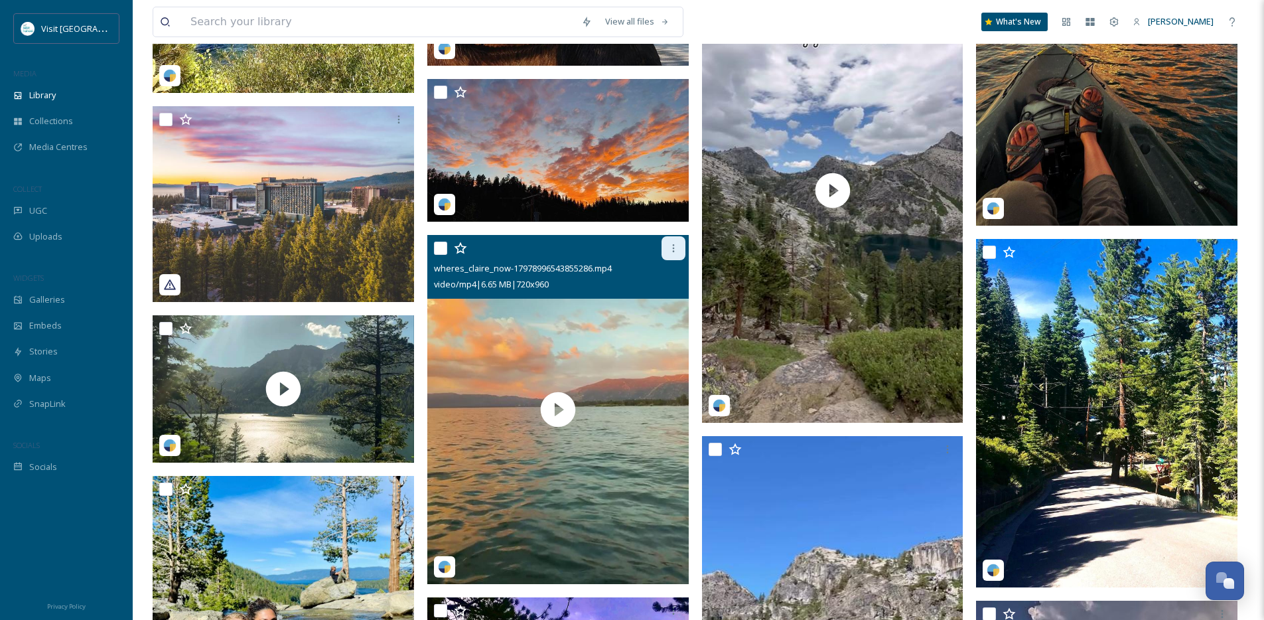
click at [671, 254] on icon at bounding box center [673, 248] width 11 height 11
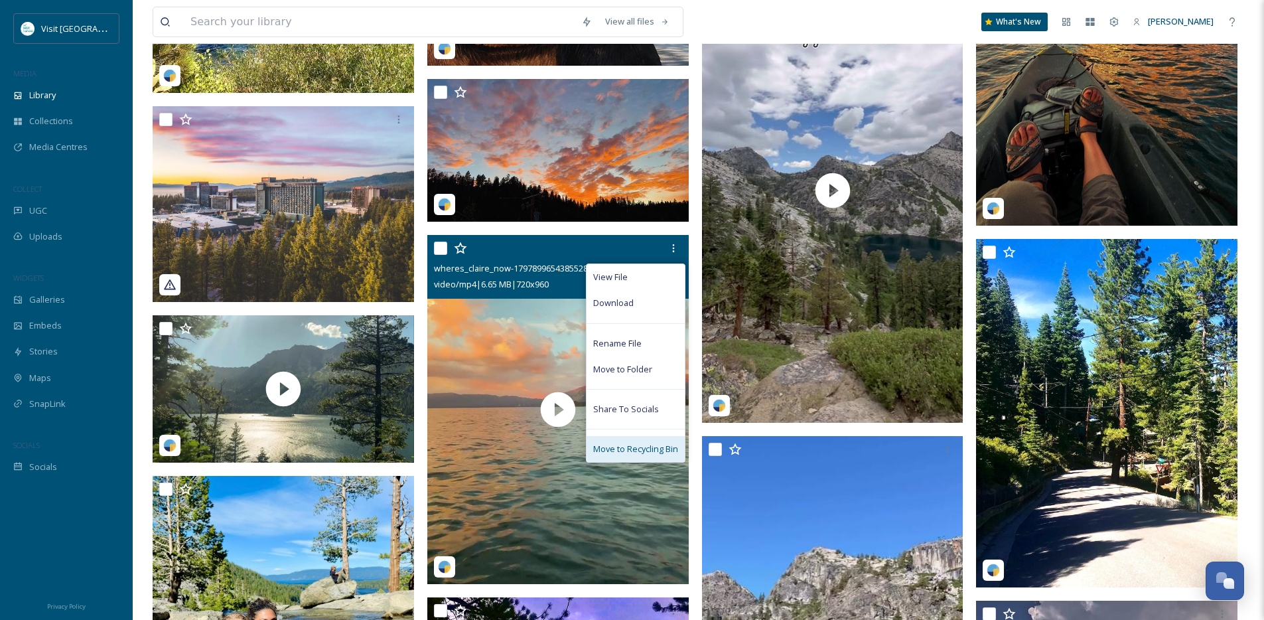
click at [652, 451] on div "Move to Recycling Bin" at bounding box center [636, 449] width 98 height 26
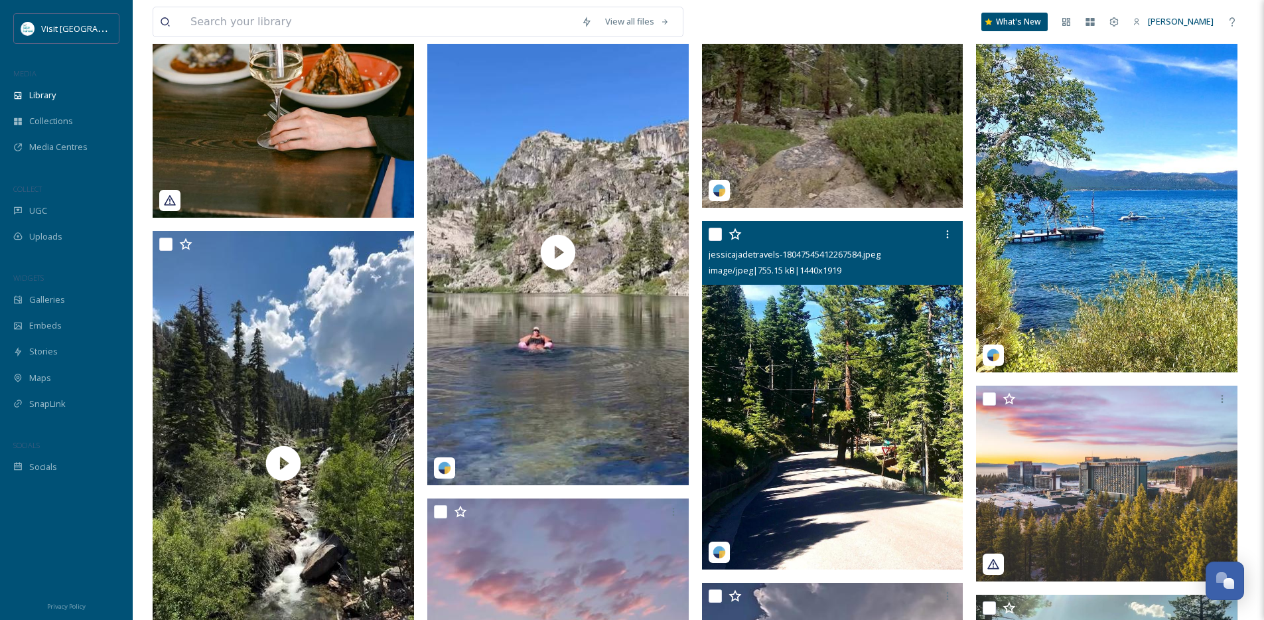
scroll to position [4774, 0]
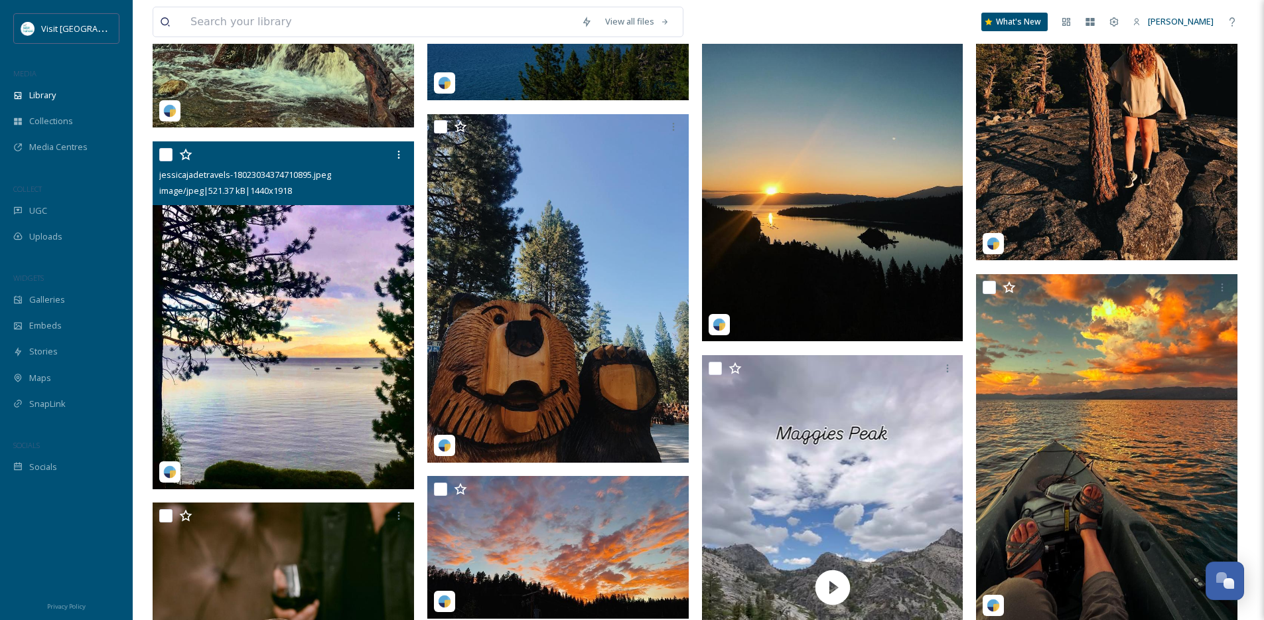
click at [344, 382] on img at bounding box center [284, 315] width 262 height 348
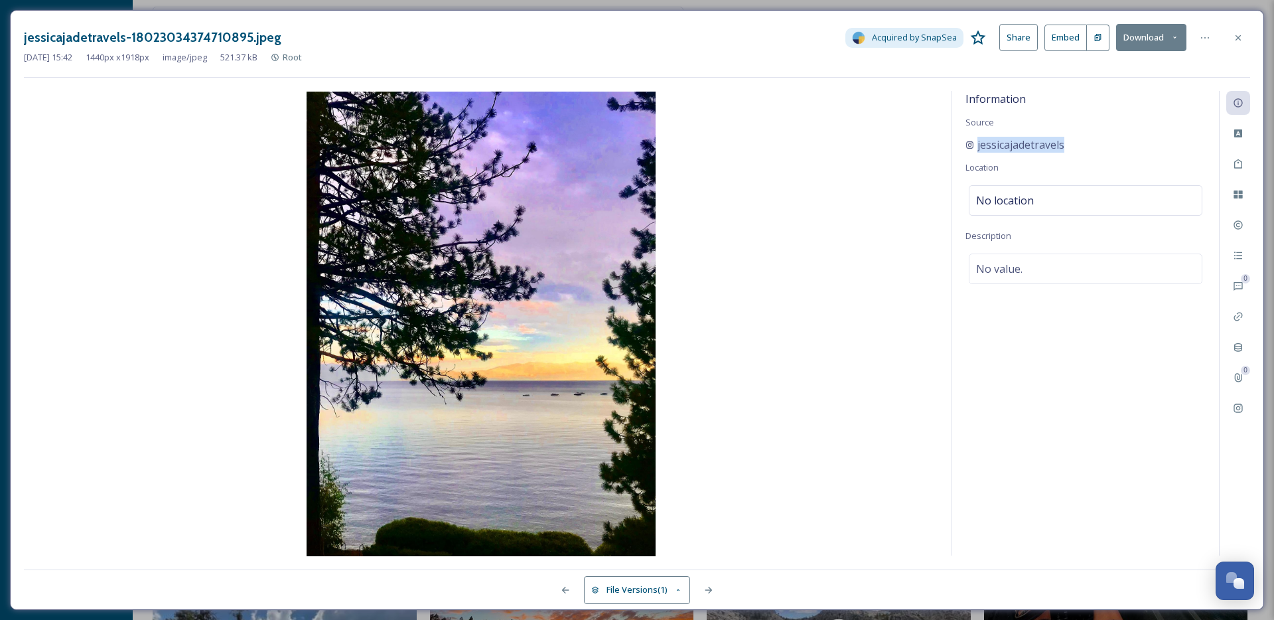
click at [502, 289] on img at bounding box center [481, 324] width 915 height 465
click at [1204, 44] on div at bounding box center [1205, 38] width 24 height 24
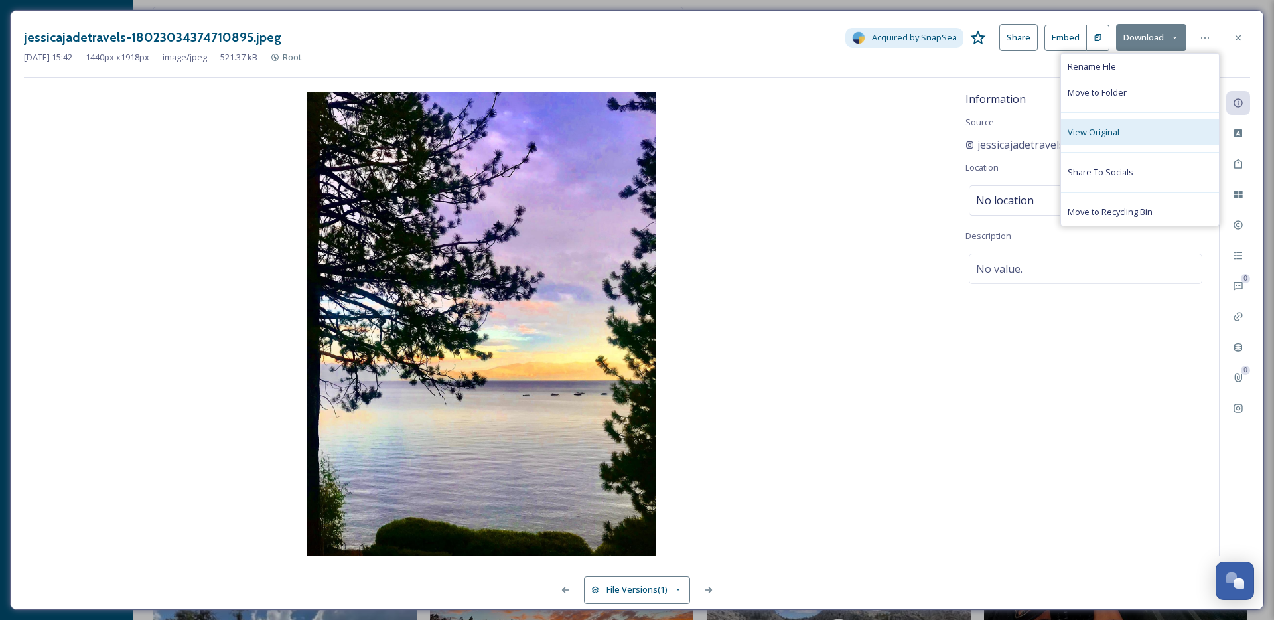
click at [1100, 141] on div "View Original" at bounding box center [1140, 132] width 158 height 26
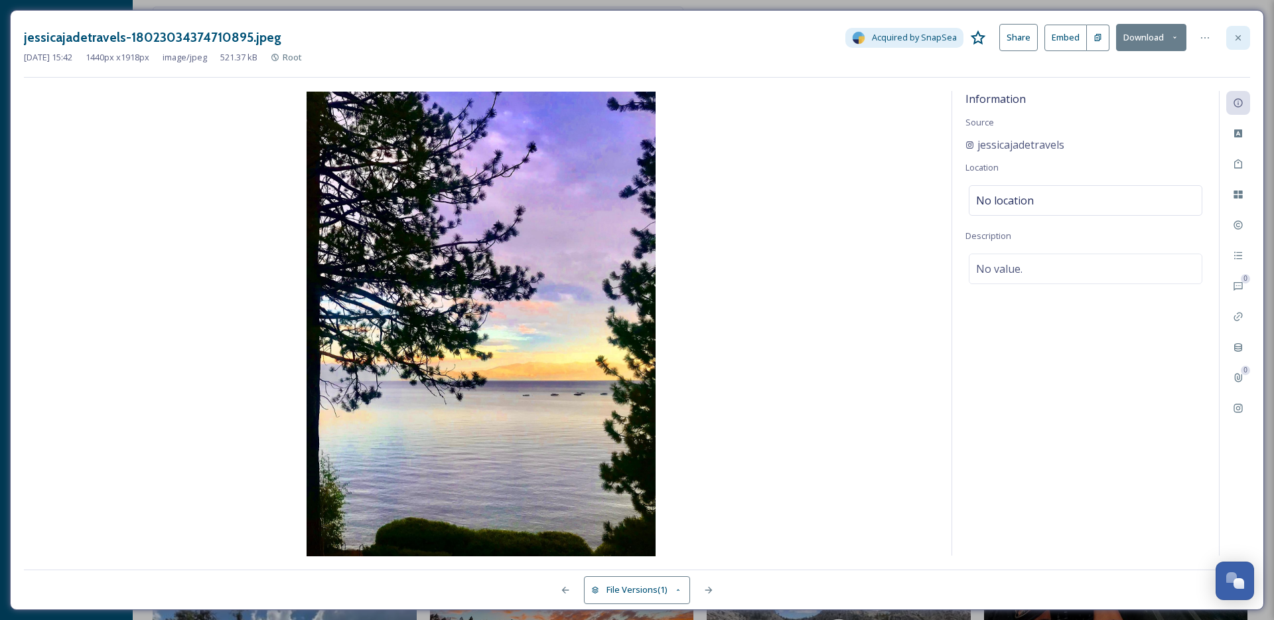
click at [1242, 41] on icon at bounding box center [1238, 38] width 11 height 11
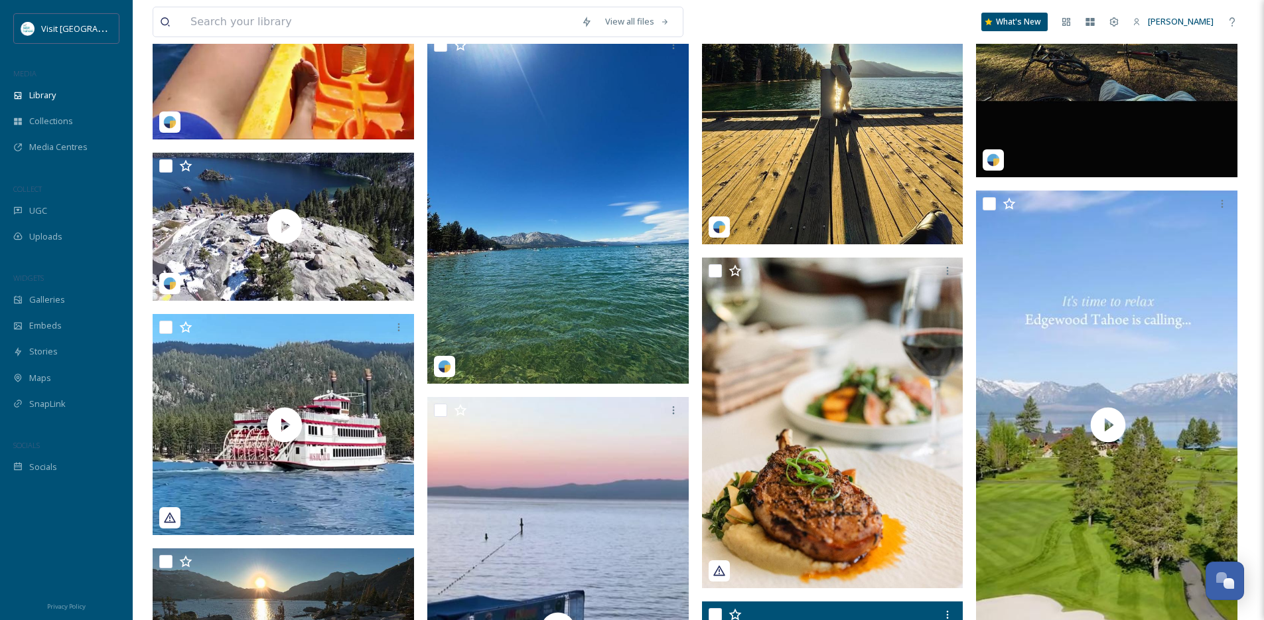
scroll to position [2693, 0]
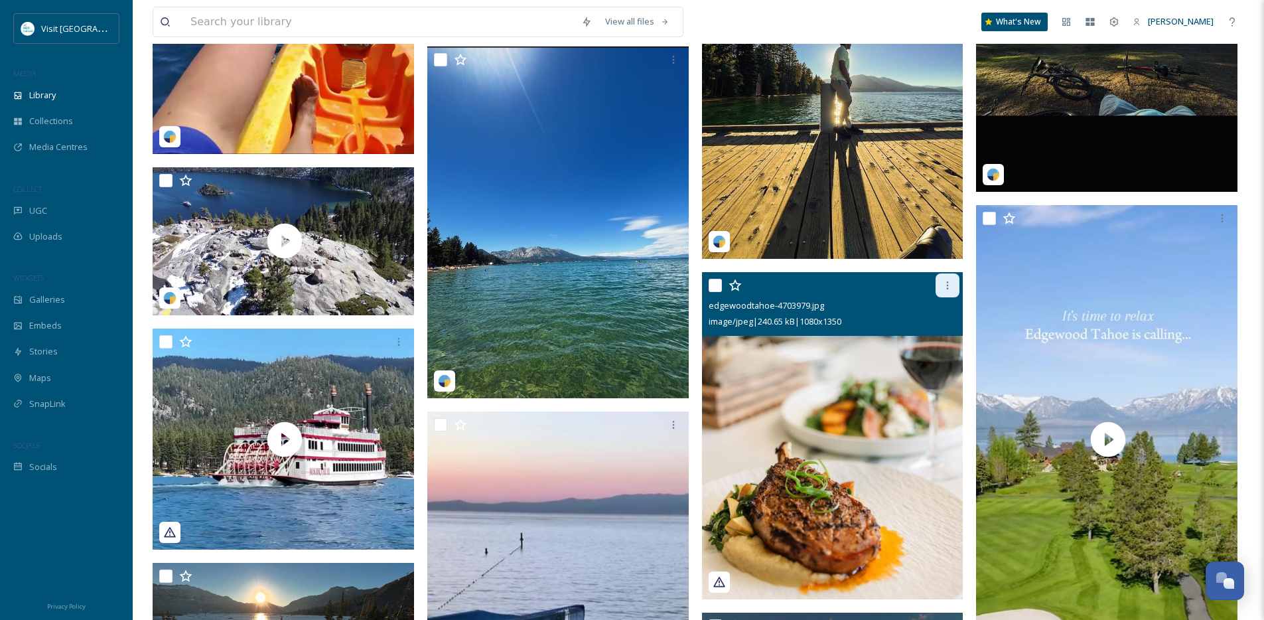
click at [945, 291] on icon at bounding box center [947, 285] width 11 height 11
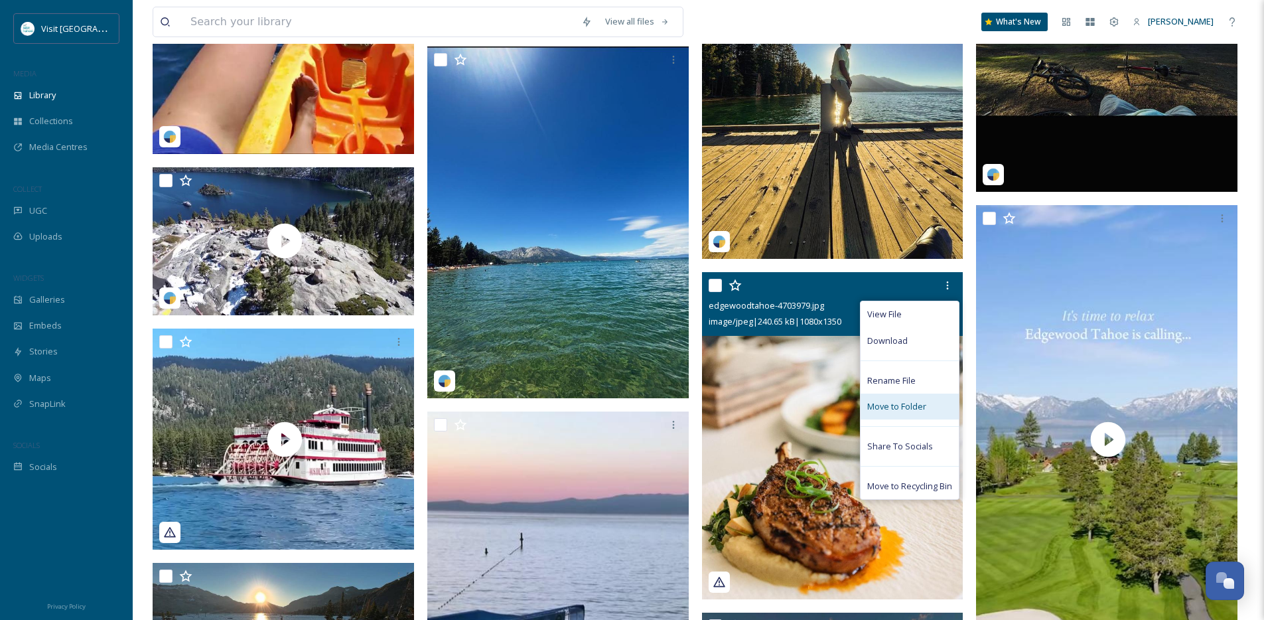
click at [906, 413] on span "Move to Folder" at bounding box center [896, 406] width 59 height 13
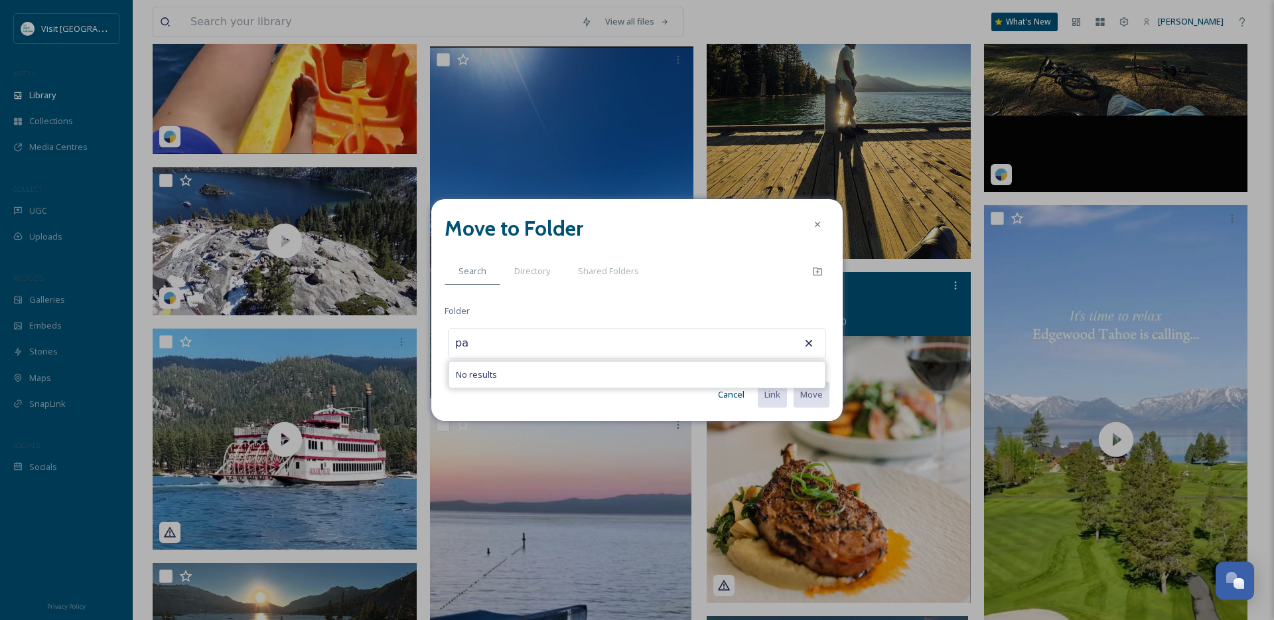
type input "p"
type input "d"
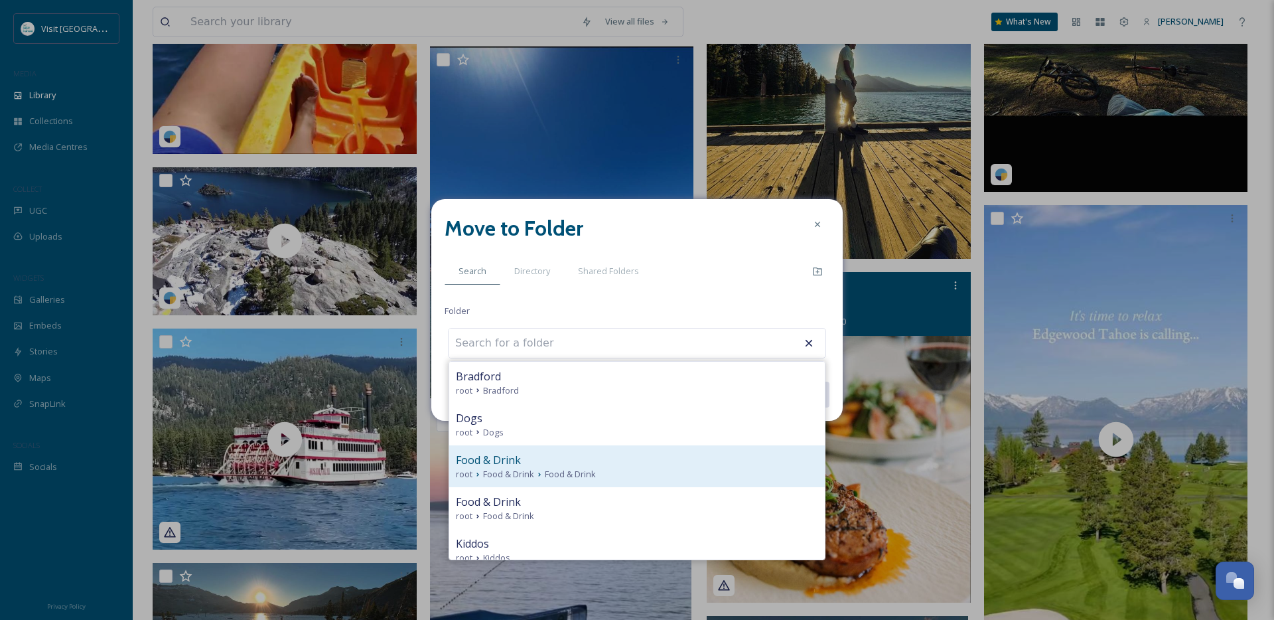
click at [690, 460] on div "Food & Drink" at bounding box center [637, 460] width 362 height 16
type input "Food & Drink"
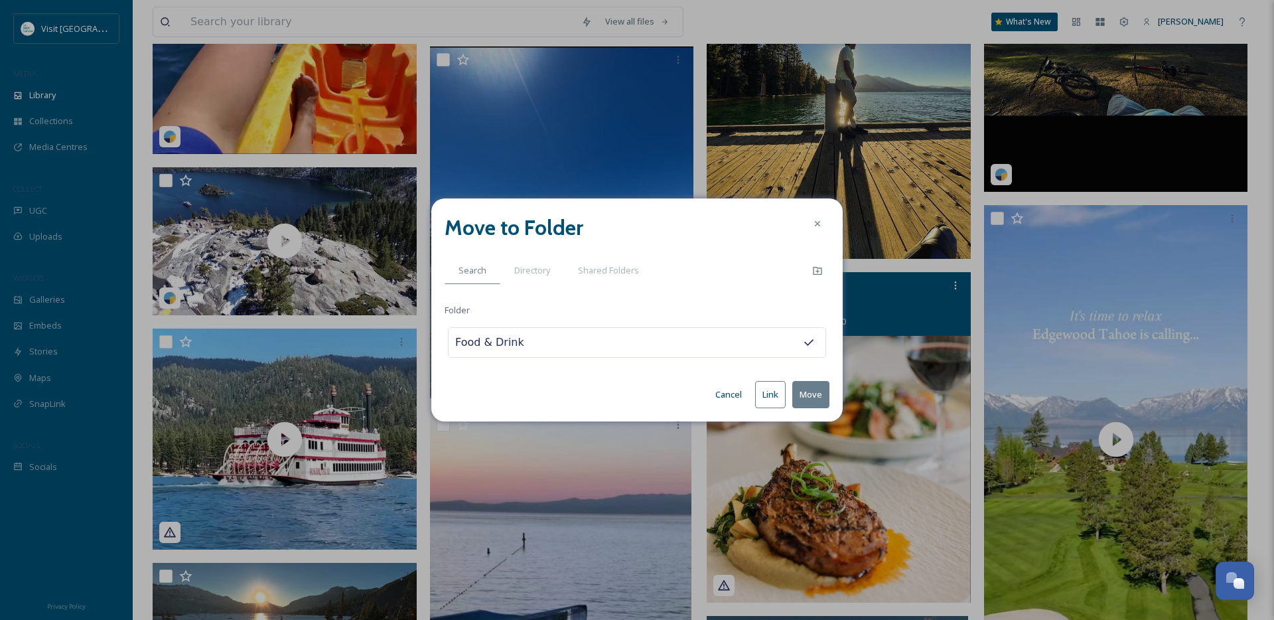
click at [799, 396] on button "Move" at bounding box center [810, 394] width 37 height 27
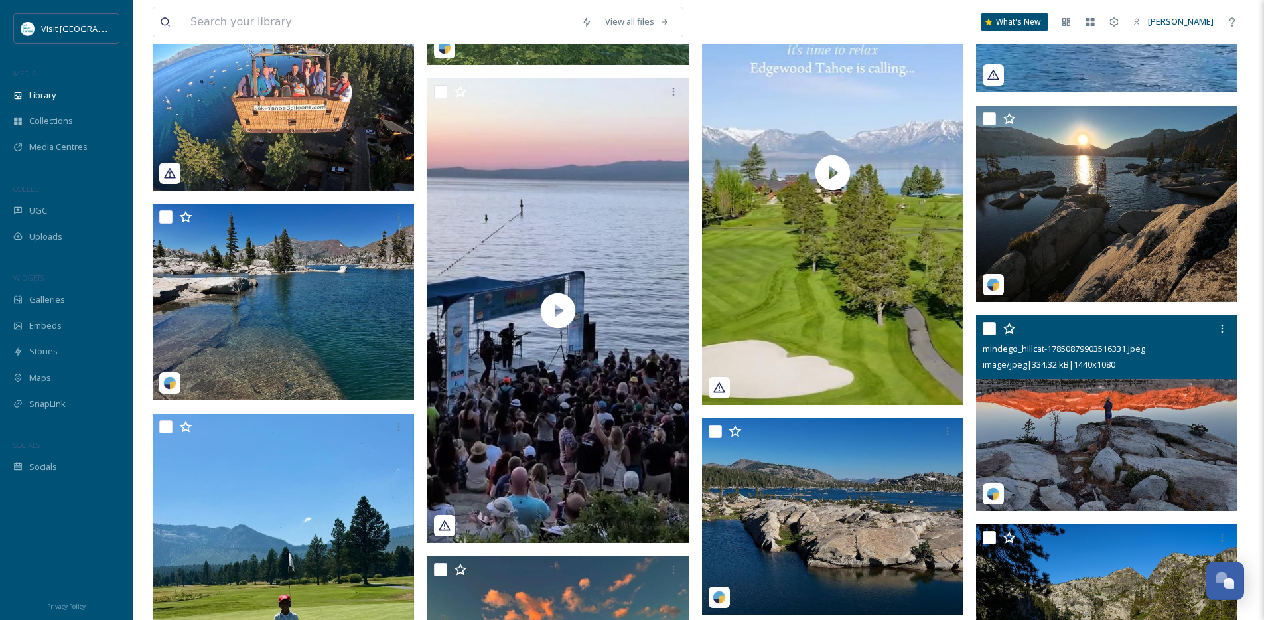
scroll to position [2946, 0]
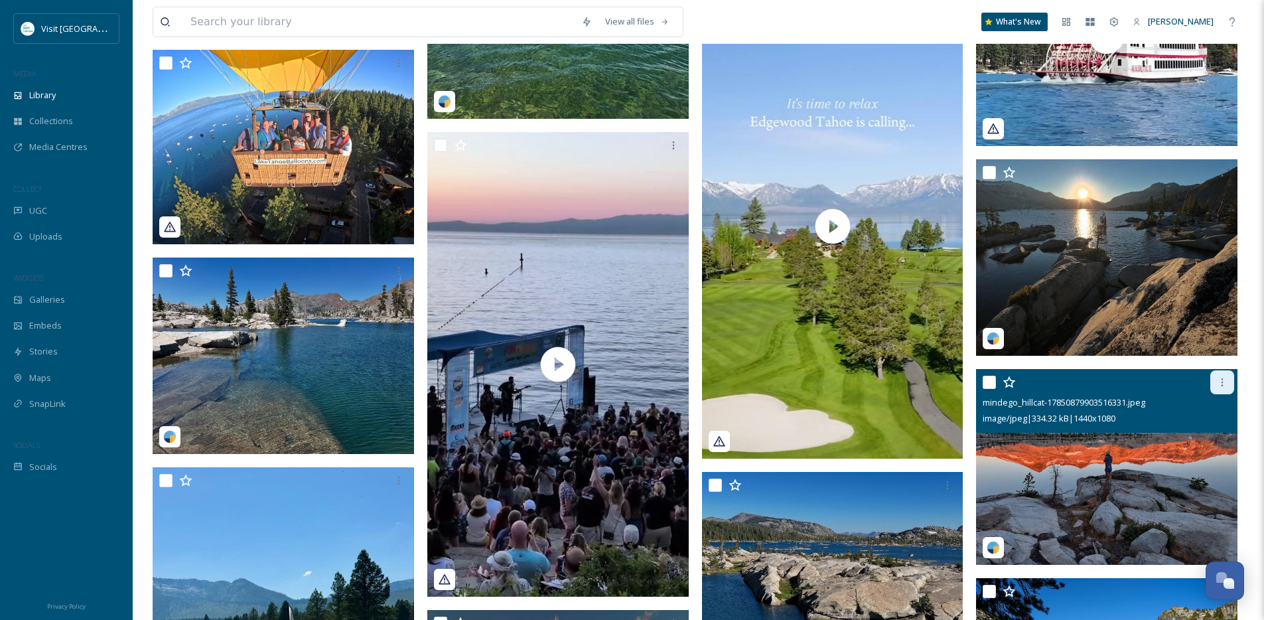
click at [1222, 388] on icon at bounding box center [1222, 382] width 11 height 11
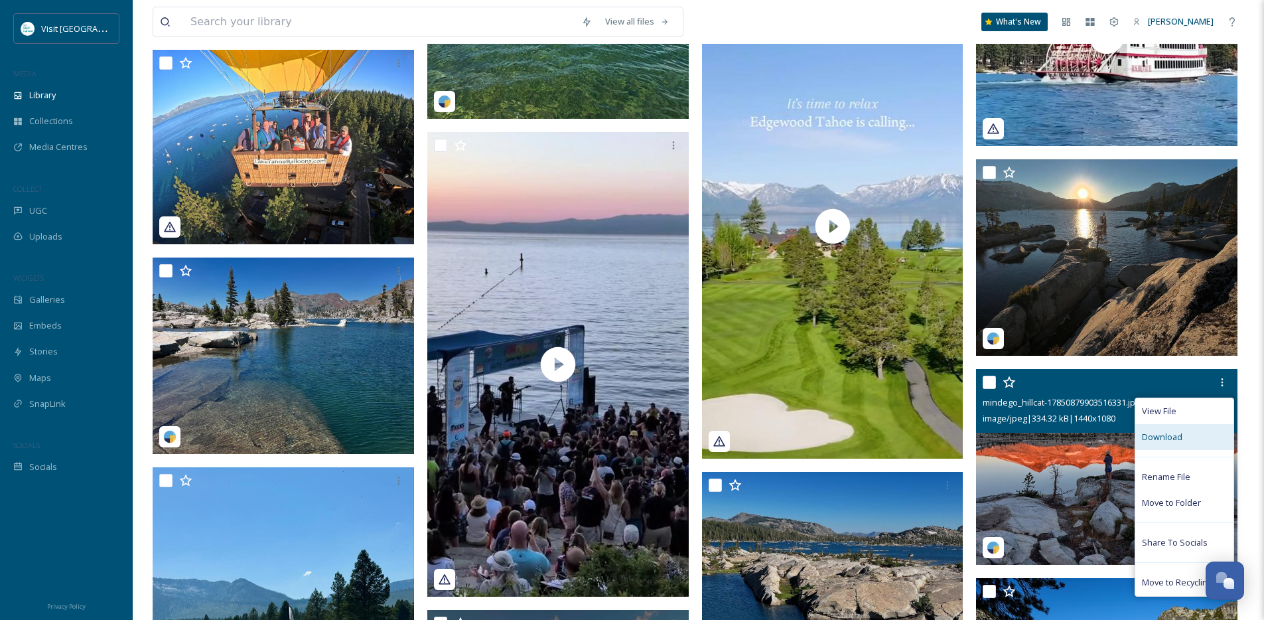
click at [1178, 443] on span "Download" at bounding box center [1162, 437] width 40 height 13
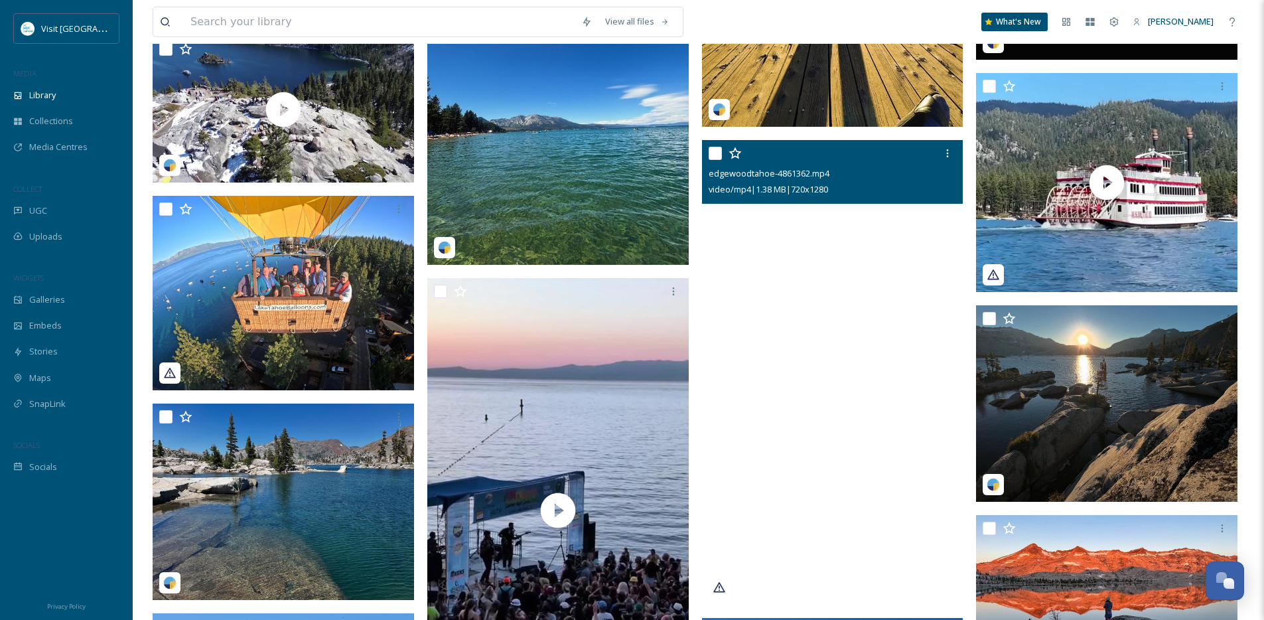
scroll to position [2798, 0]
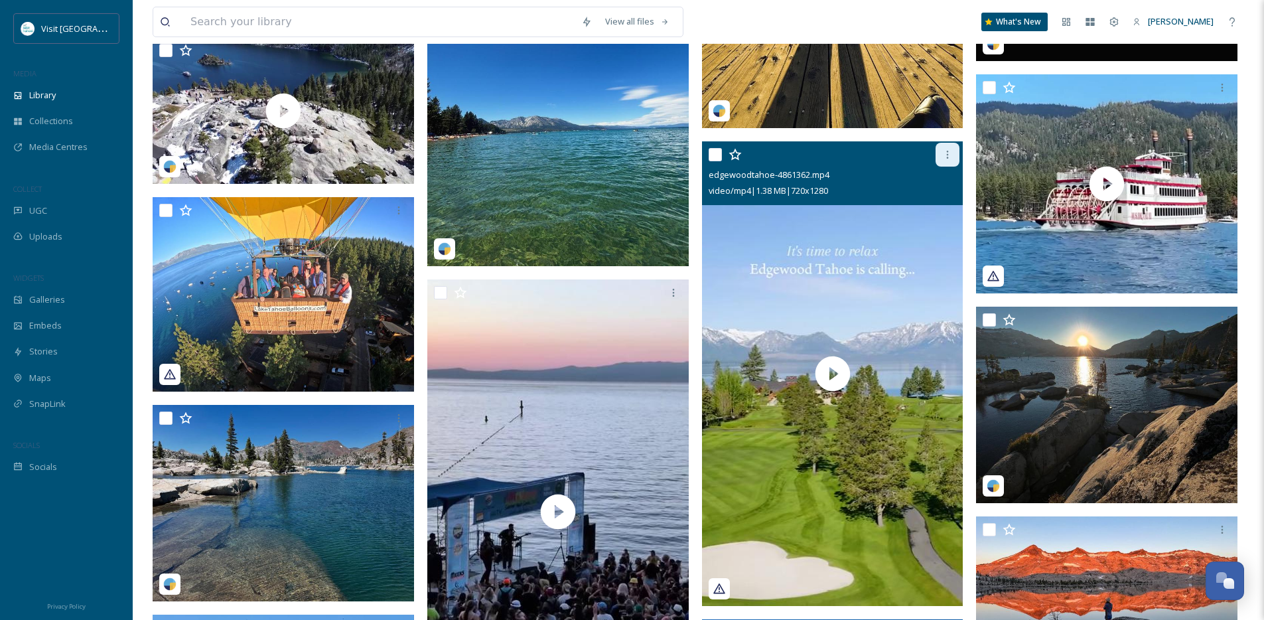
click at [948, 160] on icon at bounding box center [947, 154] width 11 height 11
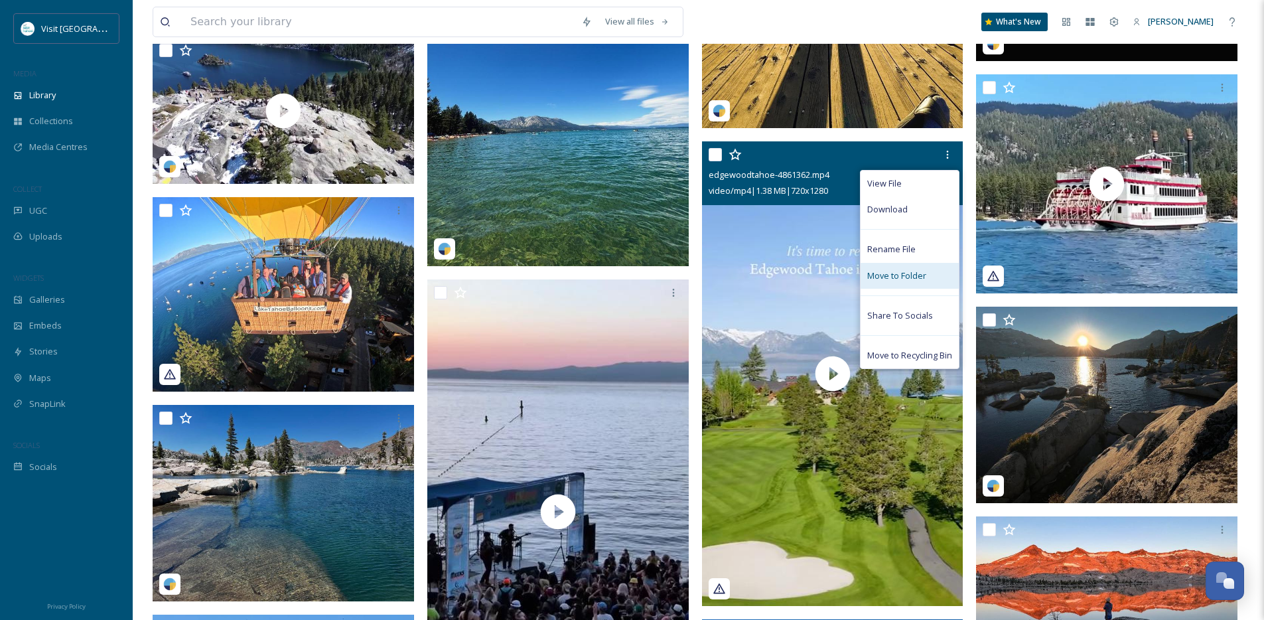
click at [925, 282] on span "Move to Folder" at bounding box center [896, 275] width 59 height 13
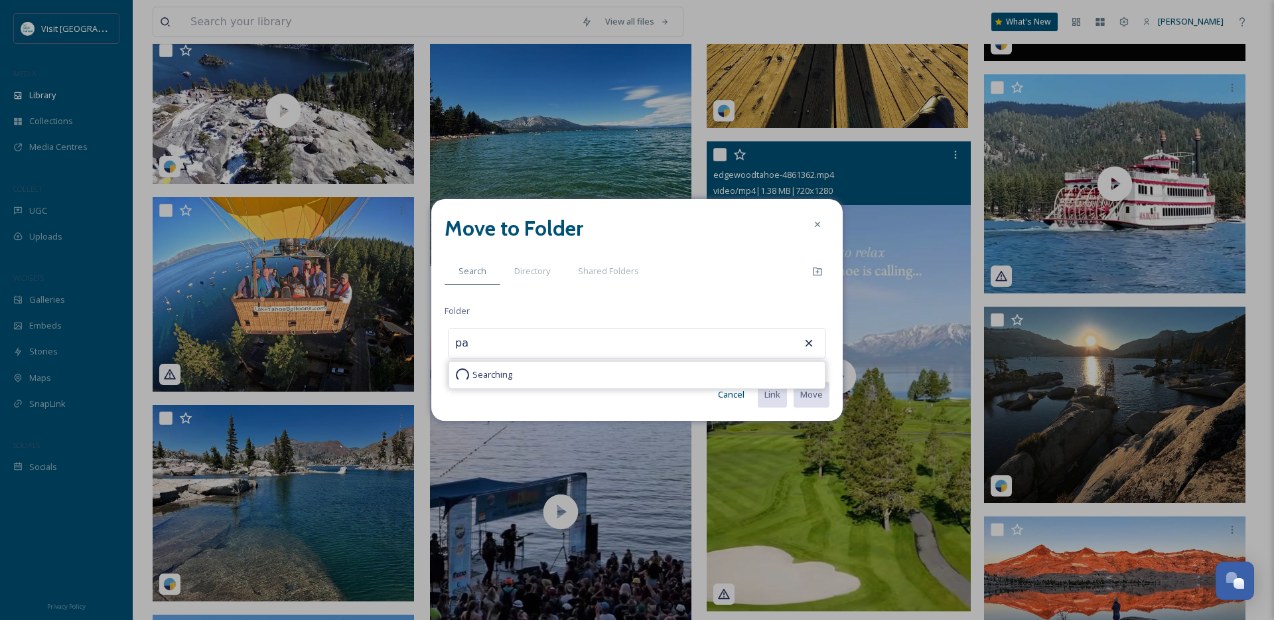
type input "p"
type input "lodging"
click at [745, 397] on button "Cancel" at bounding box center [732, 395] width 40 height 26
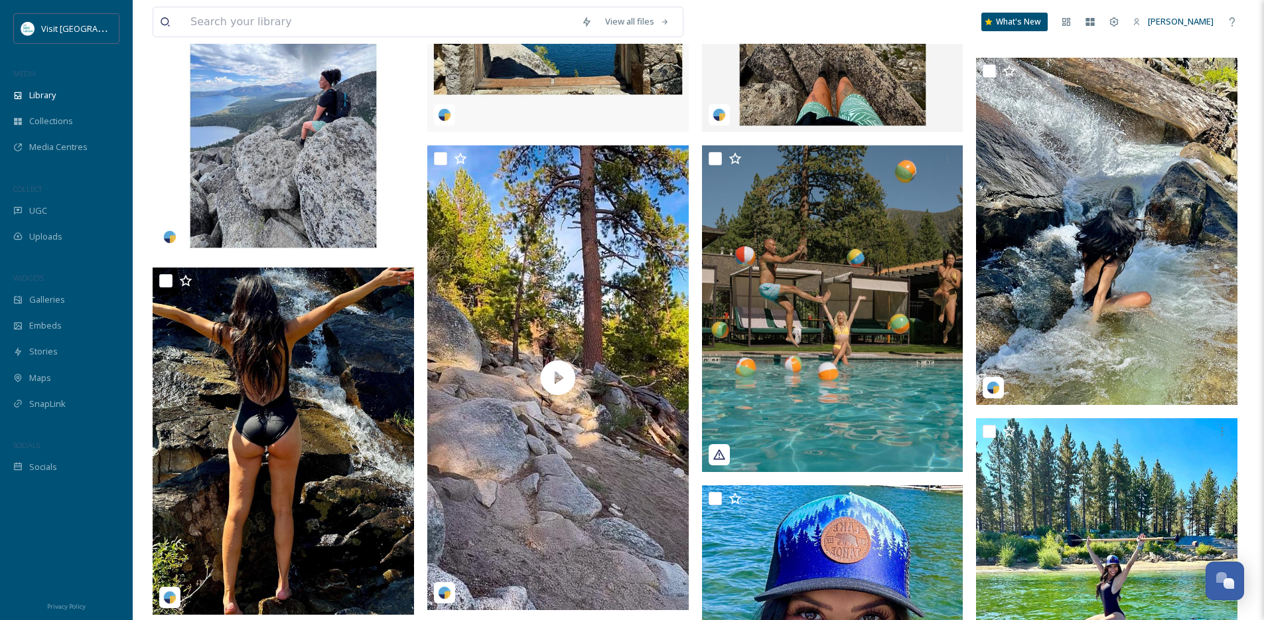
scroll to position [1356, 0]
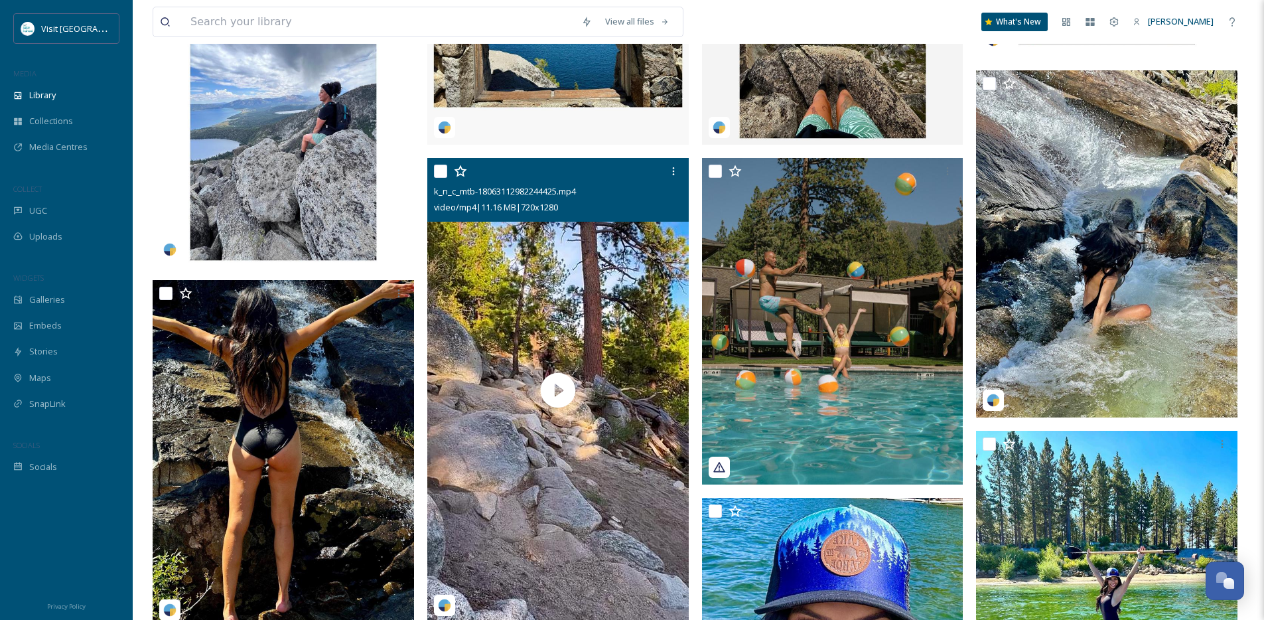
click at [446, 178] on input "checkbox" at bounding box center [440, 171] width 13 height 13
checkbox input "true"
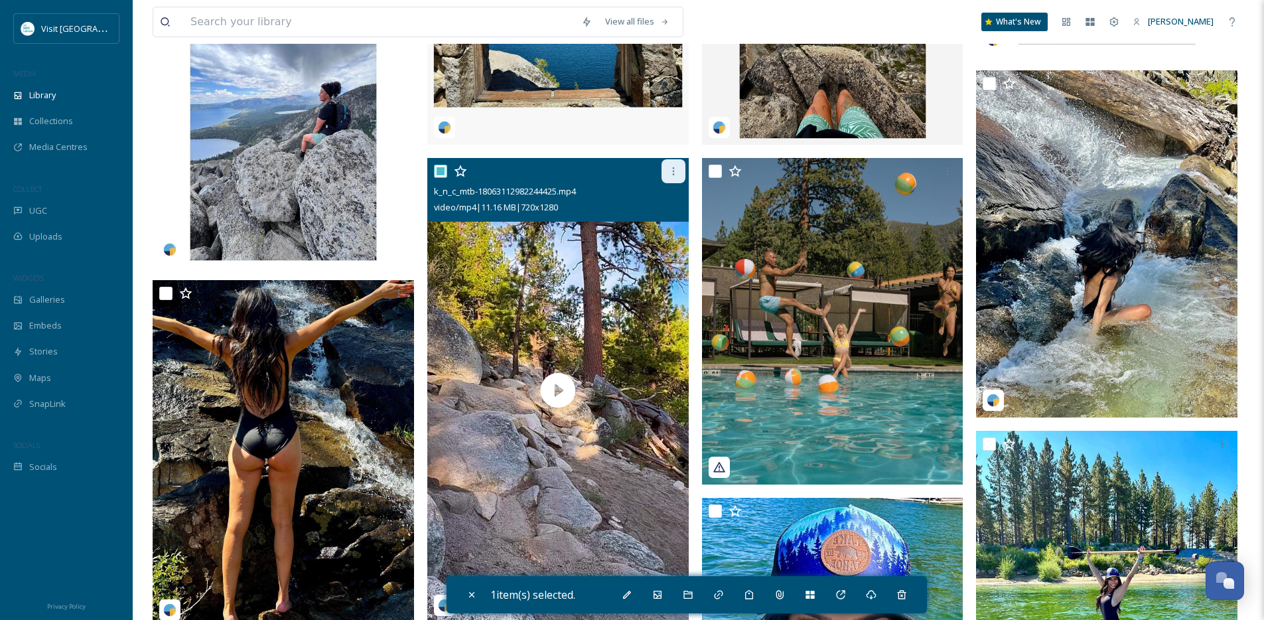
click at [676, 177] on icon at bounding box center [673, 171] width 11 height 11
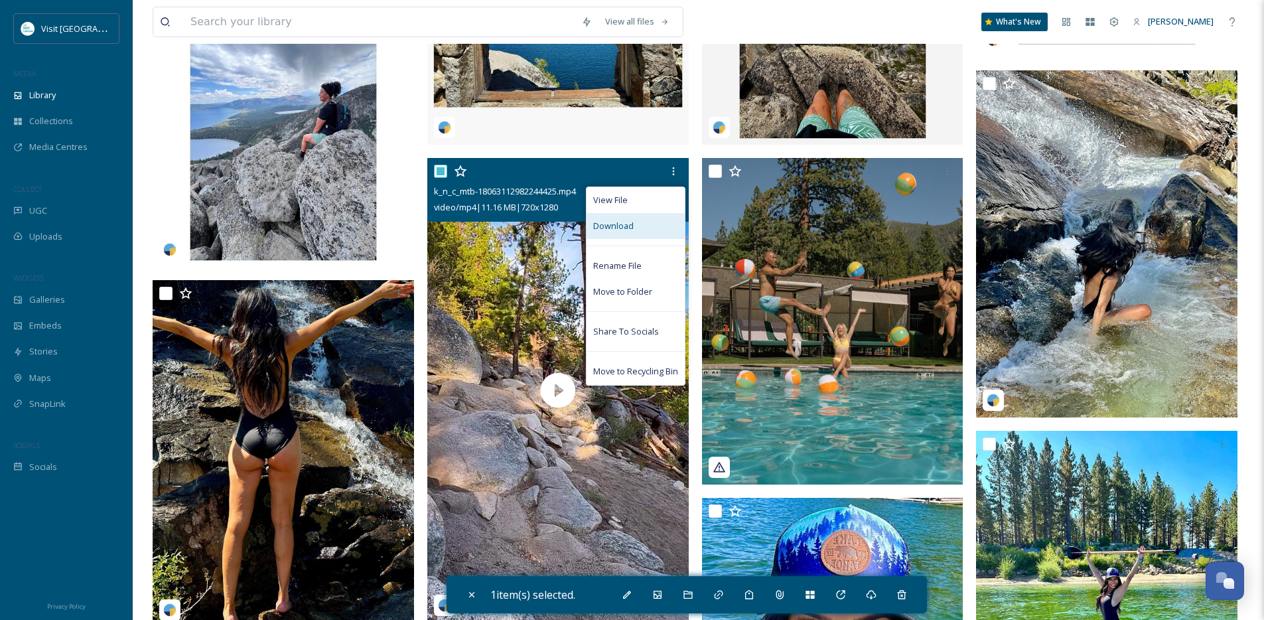
click at [654, 232] on div "Download" at bounding box center [636, 226] width 98 height 26
